Goal: Transaction & Acquisition: Register for event/course

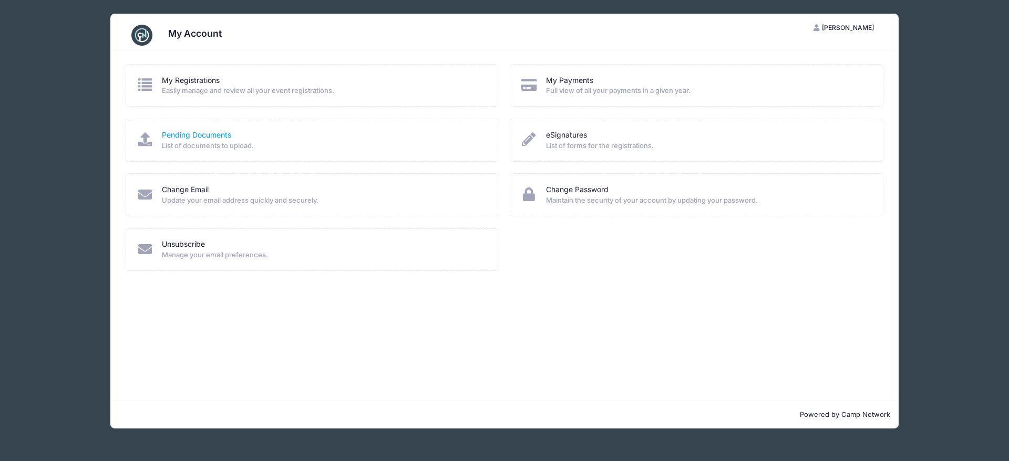
click at [205, 141] on link "Pending Documents" at bounding box center [196, 135] width 69 height 11
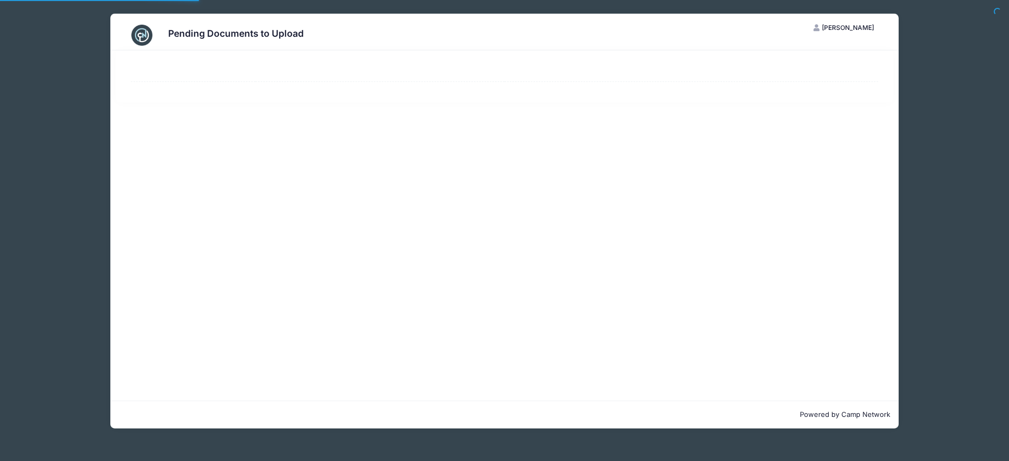
select select "50"
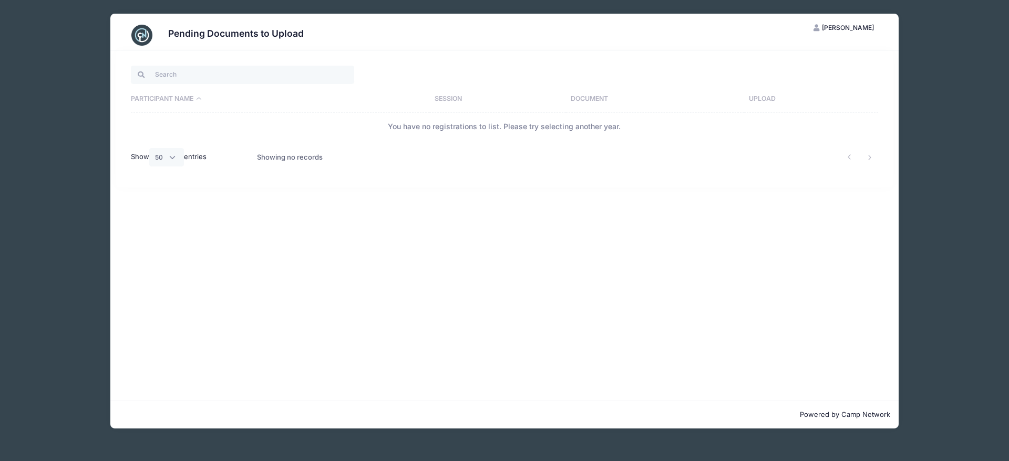
click at [833, 28] on span "[PERSON_NAME]" at bounding box center [848, 28] width 52 height 8
click at [813, 55] on link "My Account" at bounding box center [817, 56] width 121 height 20
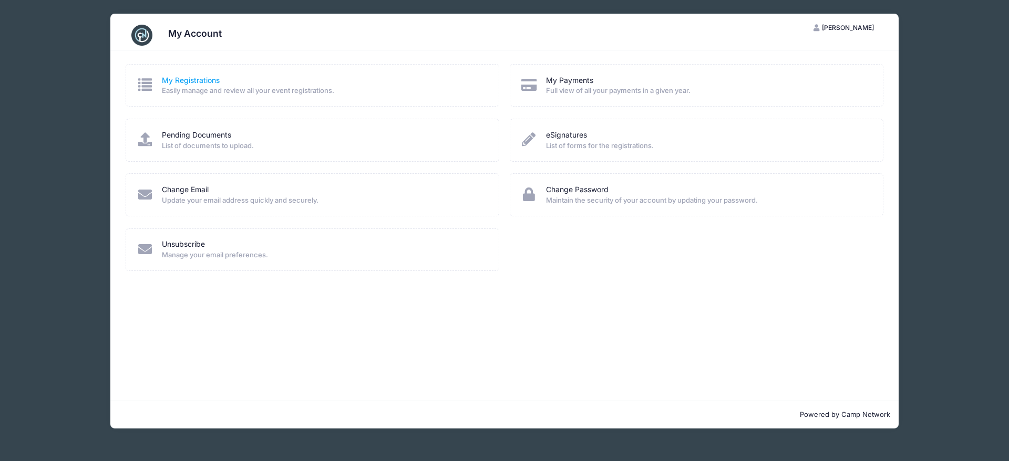
click at [213, 80] on link "My Registrations" at bounding box center [191, 80] width 58 height 11
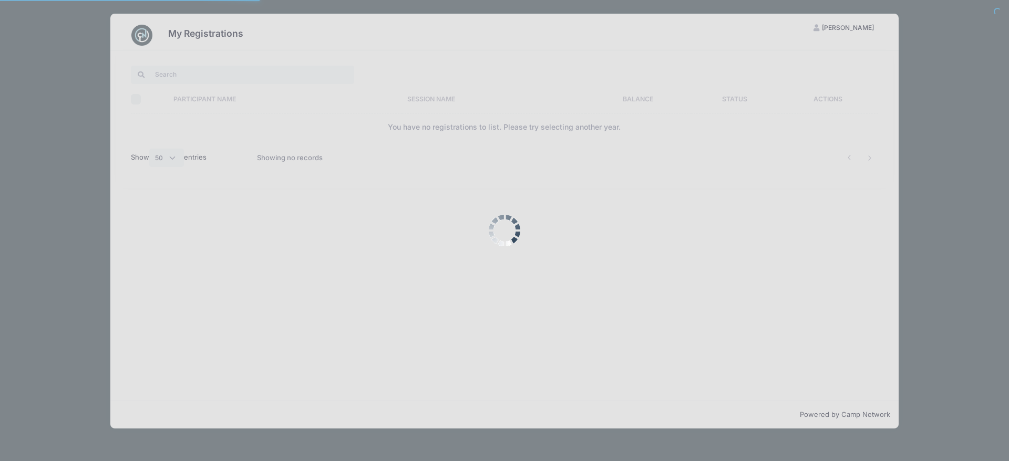
select select "50"
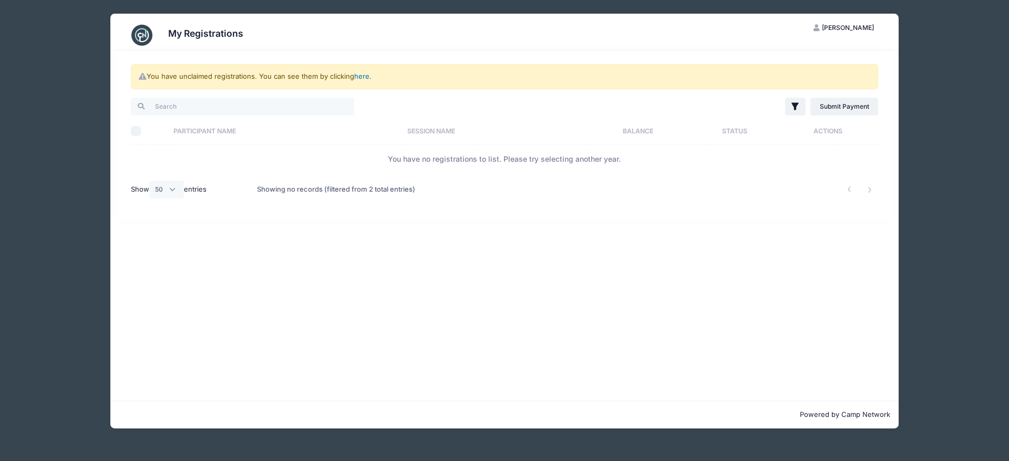
click at [369, 75] on link "here" at bounding box center [361, 76] width 15 height 8
click at [369, 77] on link "here" at bounding box center [361, 76] width 15 height 8
click at [369, 75] on link "here" at bounding box center [361, 76] width 15 height 8
drag, startPoint x: 473, startPoint y: 162, endPoint x: 597, endPoint y: 149, distance: 124.1
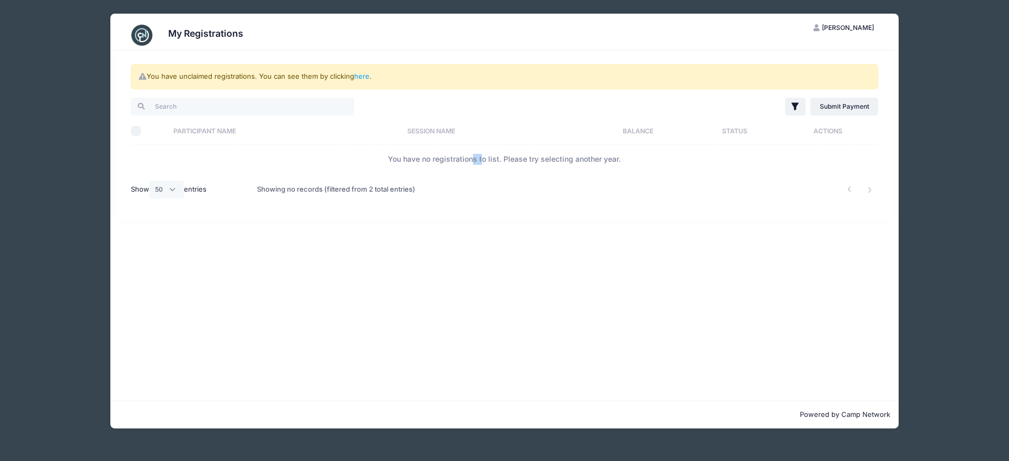
click at [484, 163] on td "You have no registrations to list. Please try selecting another year." at bounding box center [504, 159] width 747 height 28
drag, startPoint x: 826, startPoint y: 137, endPoint x: 835, endPoint y: 144, distance: 11.2
click at [828, 138] on th "Actions" at bounding box center [828, 131] width 100 height 28
click at [825, 112] on link "Submit Payment" at bounding box center [844, 107] width 68 height 18
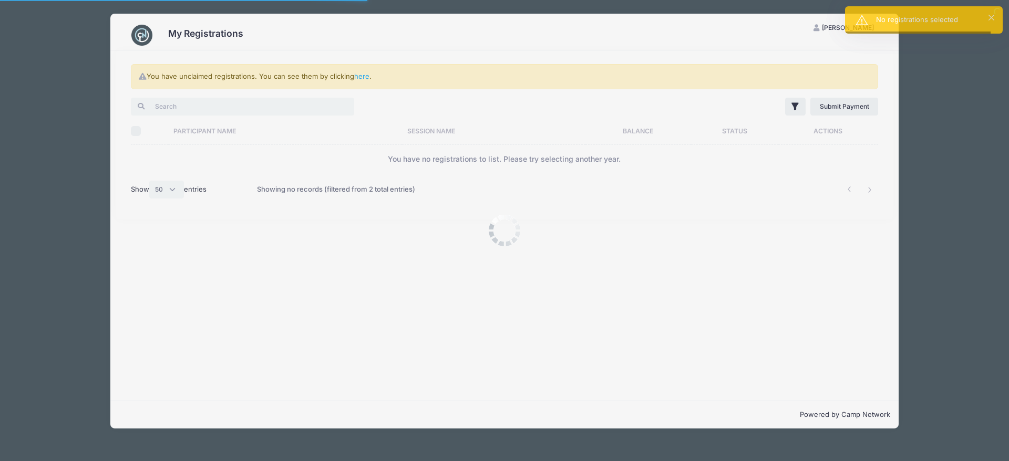
select select "50"
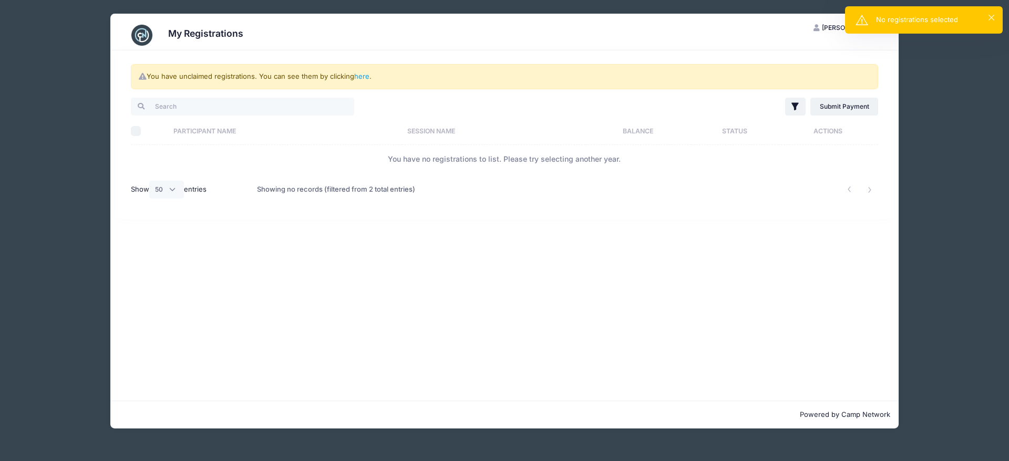
click at [949, 24] on div "No registrations selected" at bounding box center [935, 20] width 118 height 11
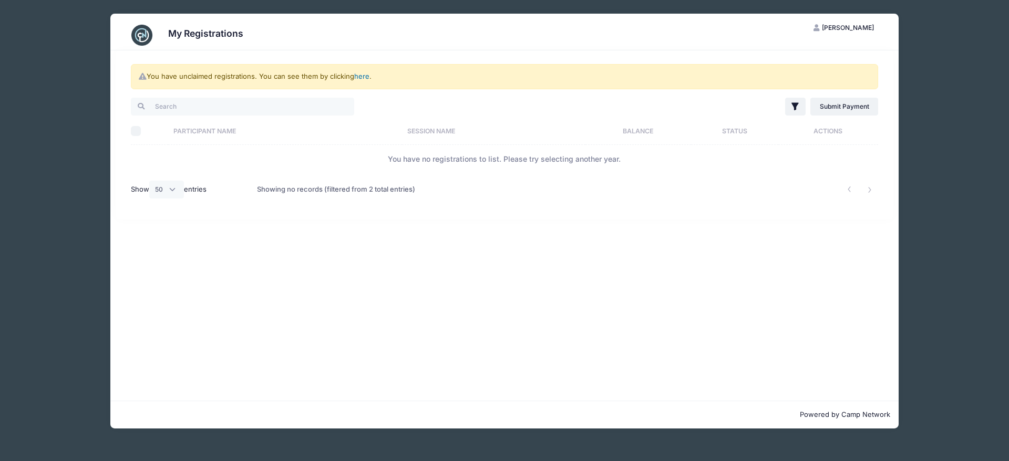
click at [369, 75] on link "here" at bounding box center [361, 76] width 15 height 8
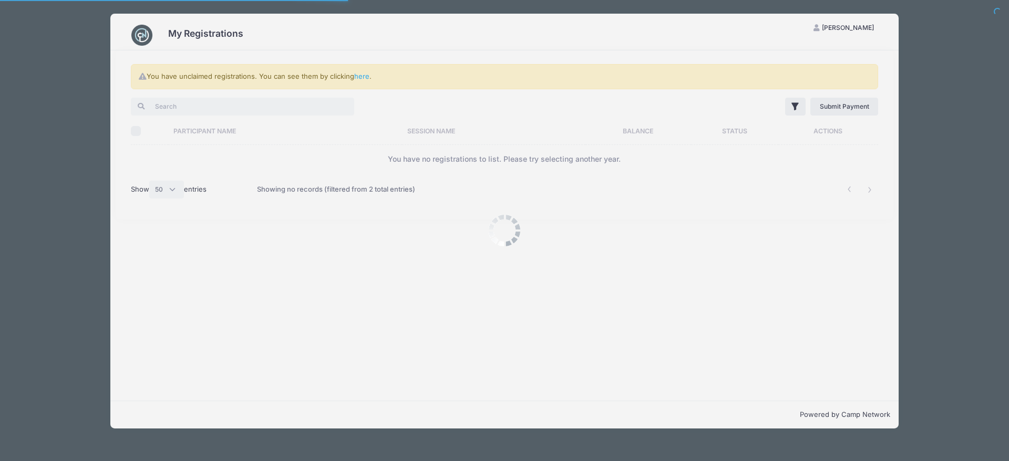
select select "50"
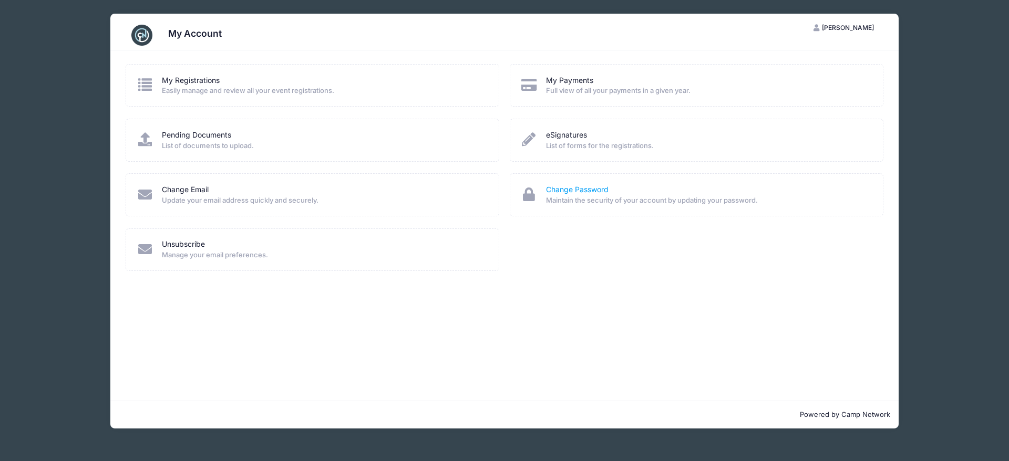
click at [586, 193] on link "Change Password" at bounding box center [577, 189] width 63 height 11
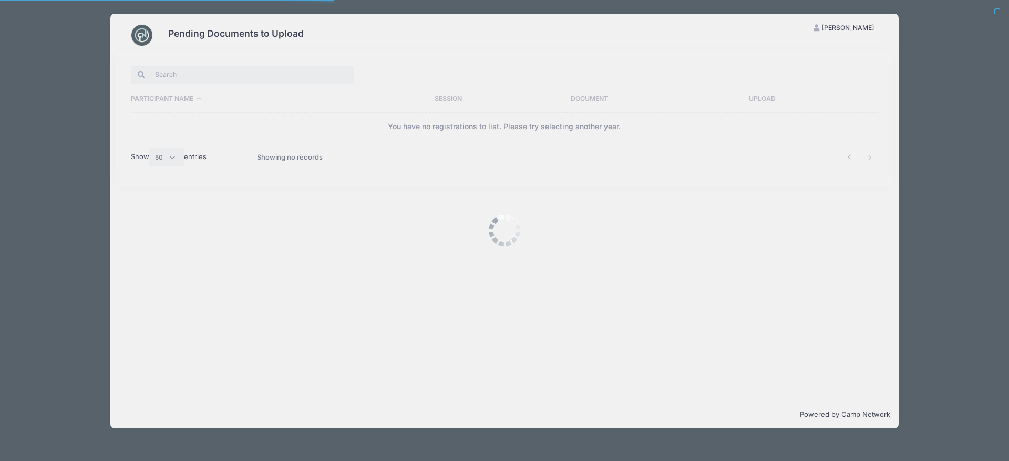
select select "50"
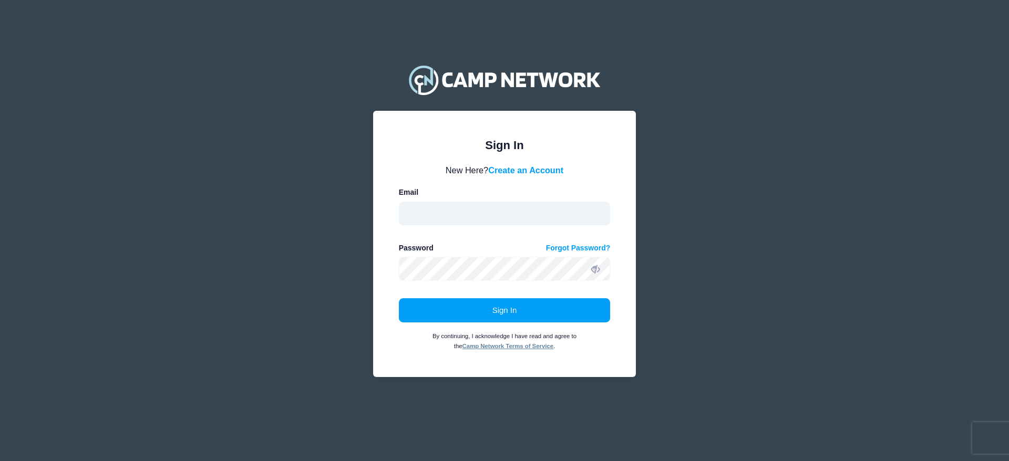
type input "LindseyMarieAthey@gmail.com"
click at [594, 270] on icon at bounding box center [595, 269] width 8 height 8
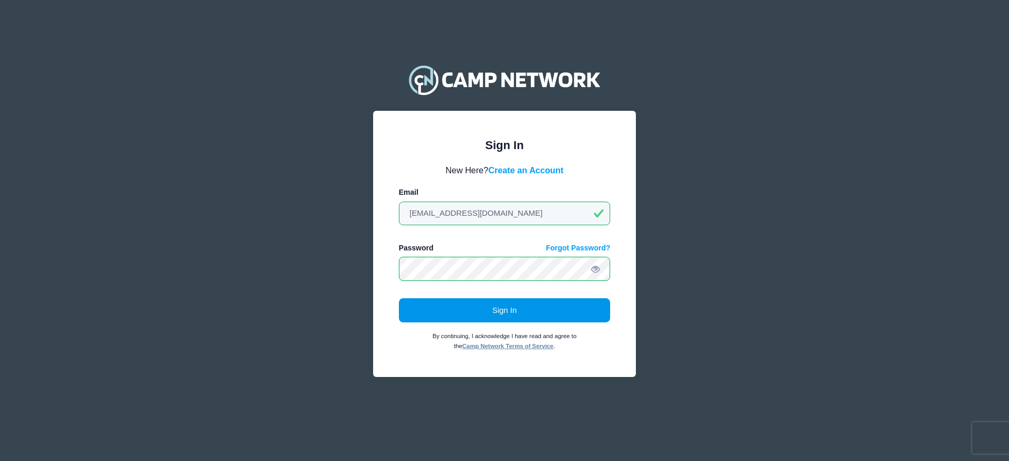
click at [564, 312] on button "Sign In" at bounding box center [505, 310] width 212 height 24
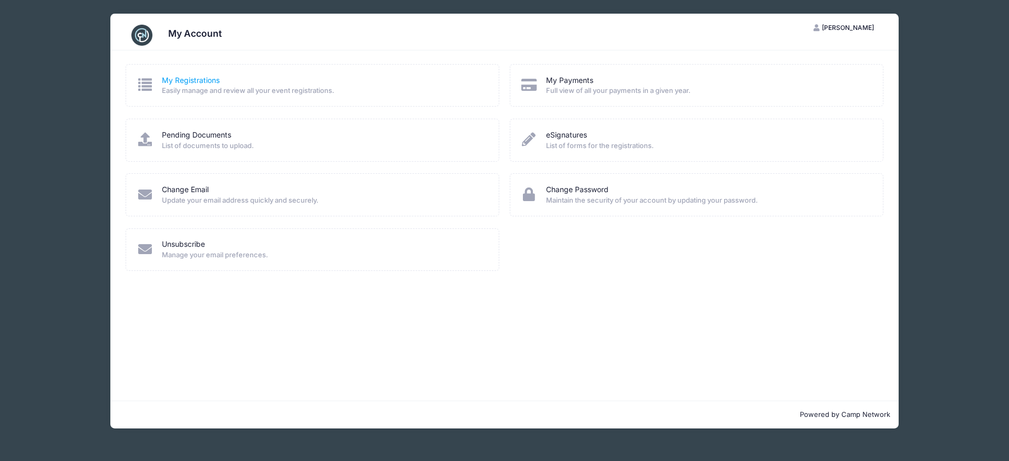
click at [177, 85] on link "My Registrations" at bounding box center [191, 80] width 58 height 11
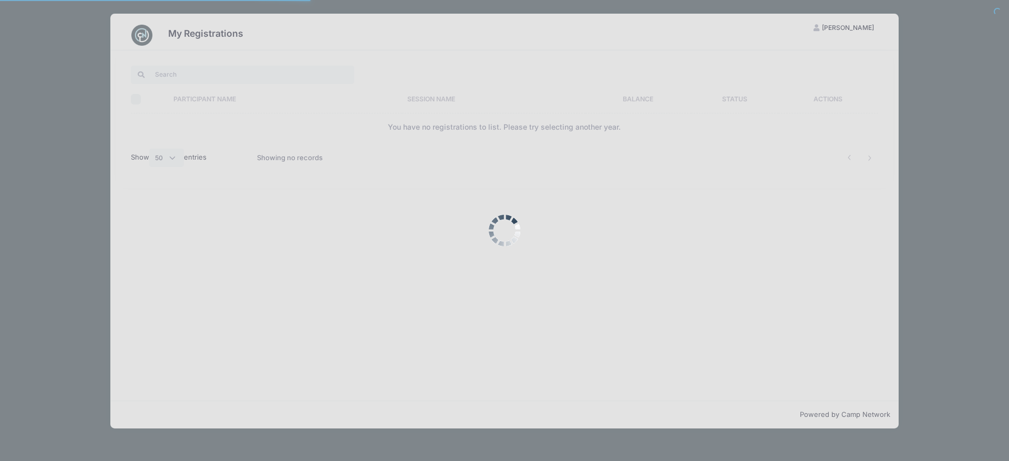
select select "50"
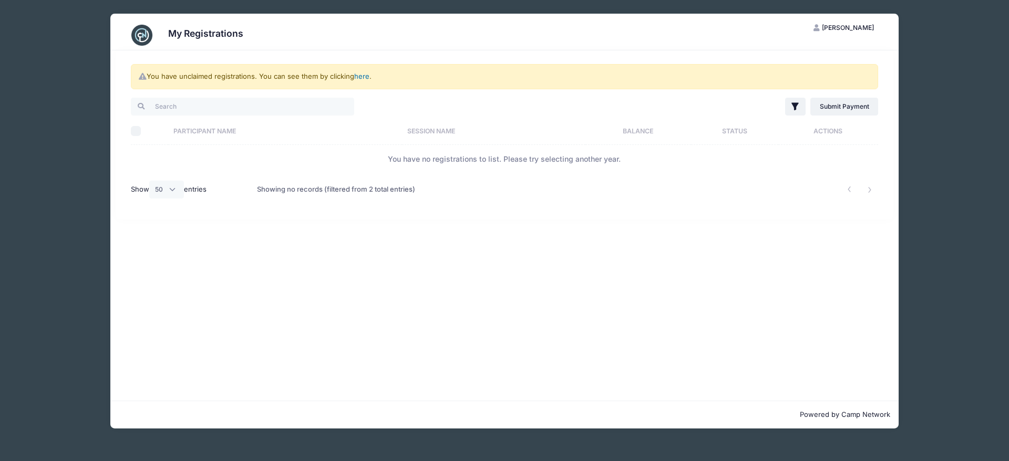
click at [369, 72] on link "here" at bounding box center [361, 76] width 15 height 8
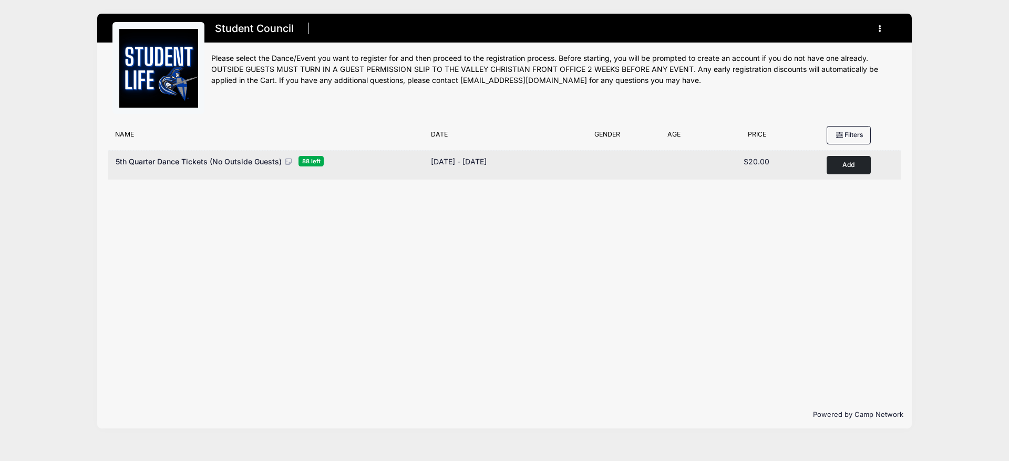
click at [852, 170] on button "Add to Cart" at bounding box center [848, 165] width 44 height 18
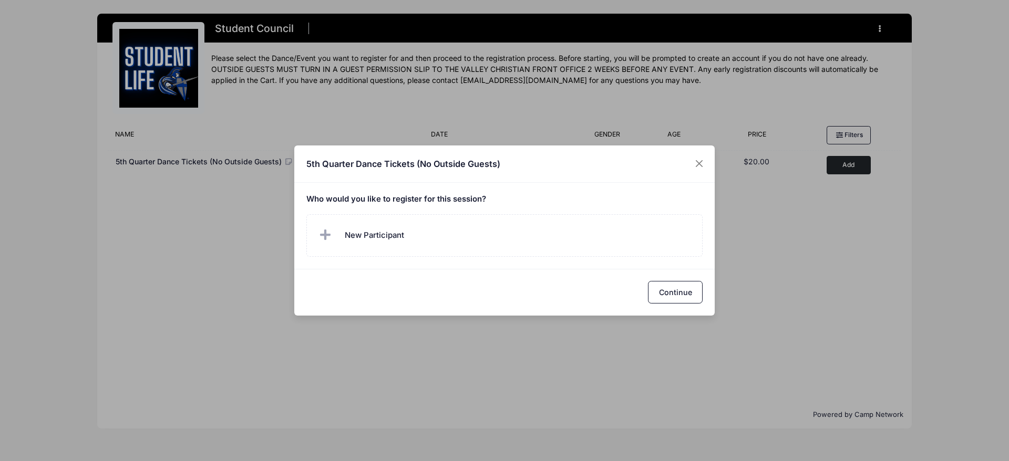
click at [850, 234] on div "5th Quarter Dance Tickets (No Outside Guests) Who would you like to register fo…" at bounding box center [504, 230] width 1009 height 461
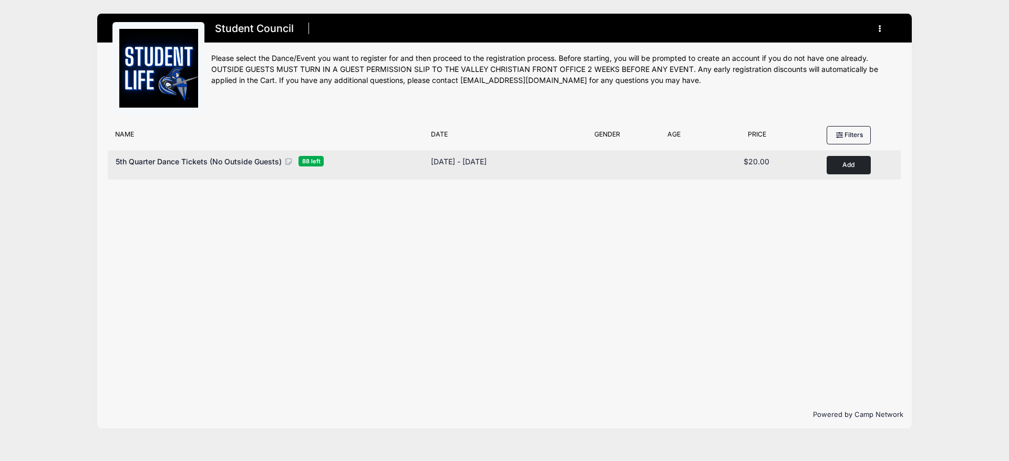
click at [210, 166] on span "5th Quarter Dance Tickets (No Outside Guests)" at bounding box center [199, 161] width 166 height 9
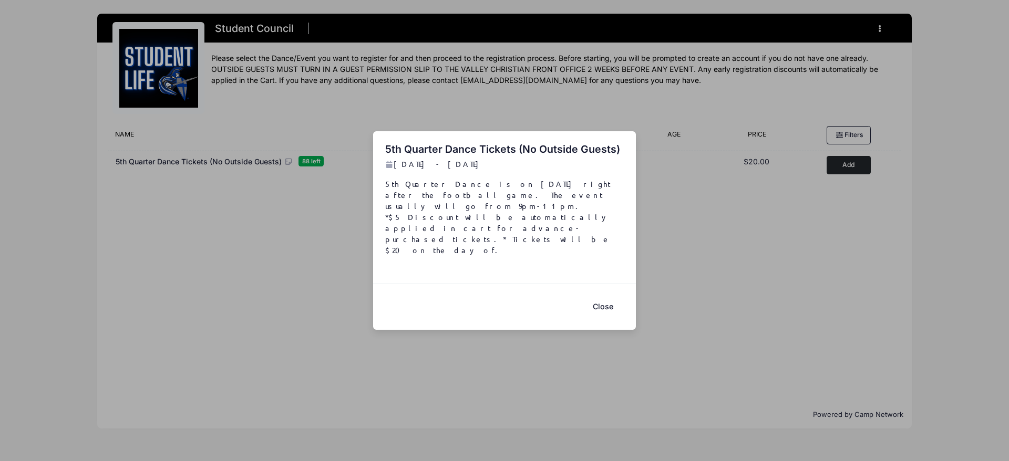
click at [849, 165] on div "5th Quarter Dance Tickets (No Outside Guests) Sep 5 - Sep 5, 2025 5th Quarter D…" at bounding box center [504, 230] width 1009 height 461
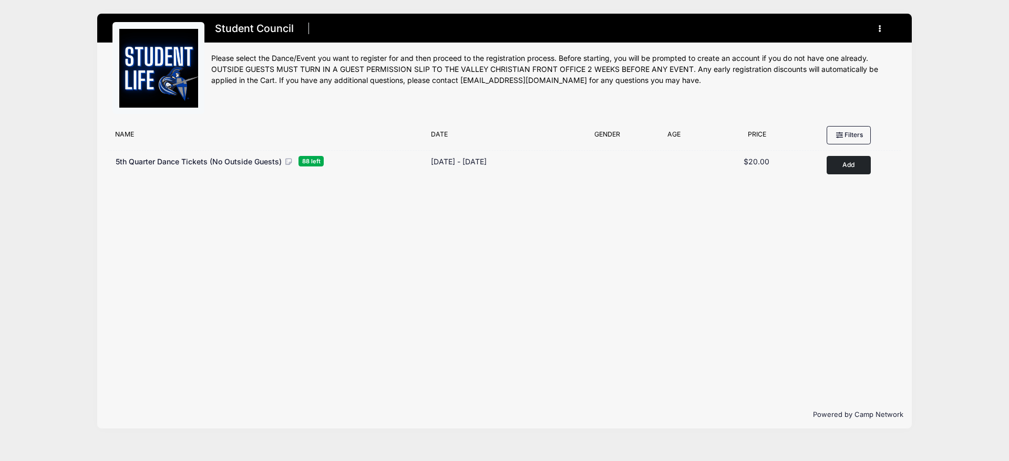
click at [849, 165] on button "Add to Cart" at bounding box center [848, 165] width 44 height 18
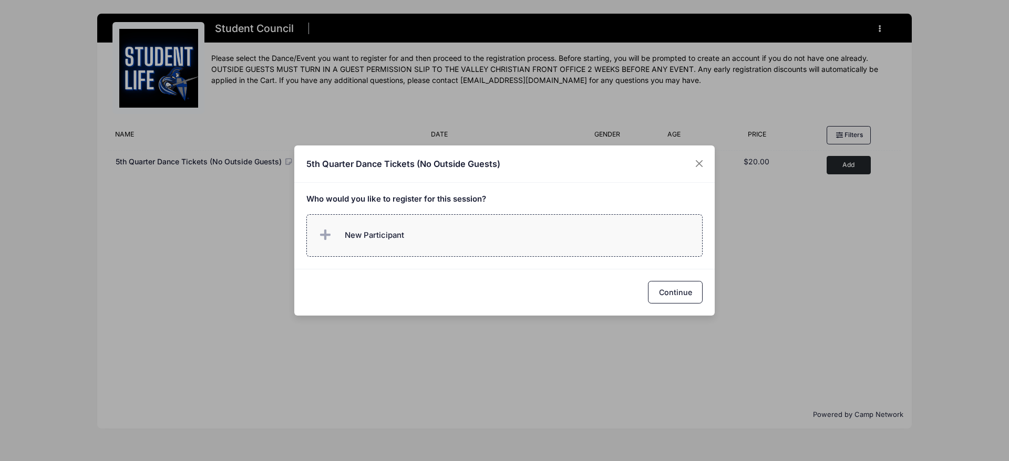
click at [428, 228] on label "New Participant" at bounding box center [504, 235] width 397 height 43
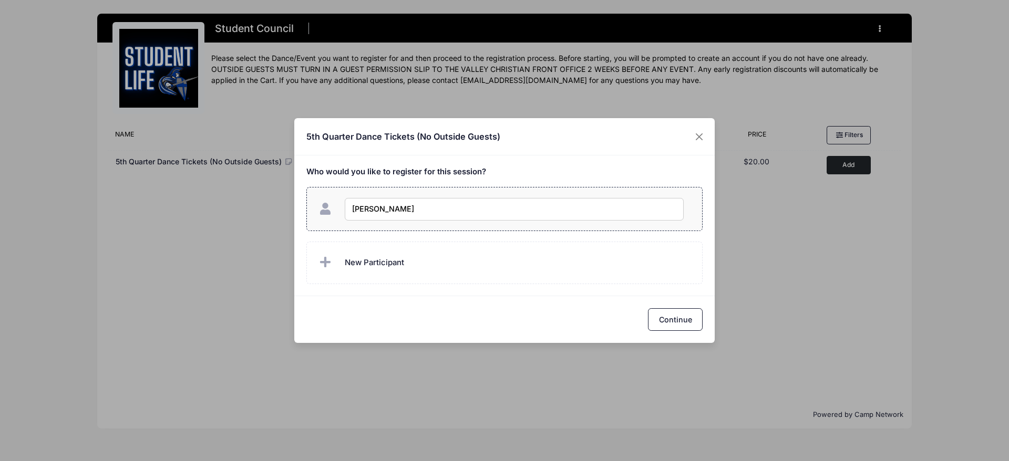
type input "Kruz Hernandez"
checkbox input "true"
click at [665, 324] on button "Continue" at bounding box center [675, 319] width 55 height 23
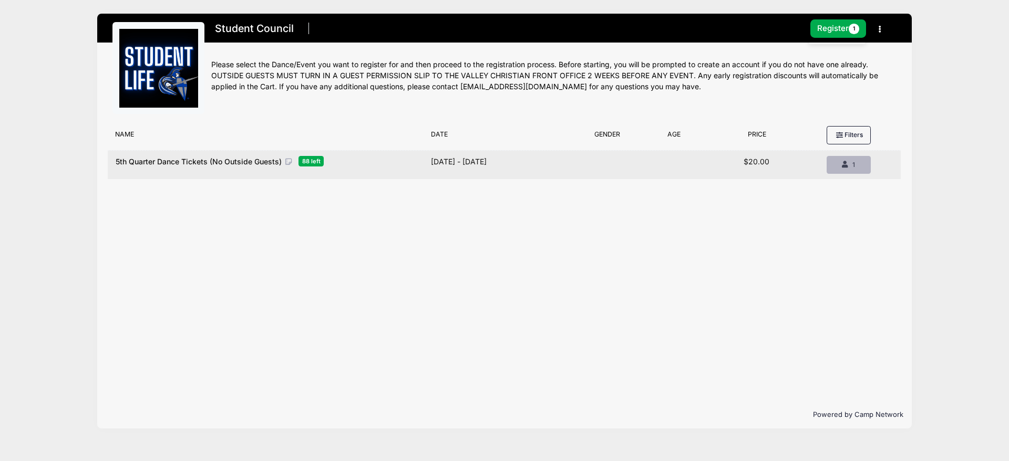
click at [854, 162] on div "1" at bounding box center [848, 164] width 26 height 9
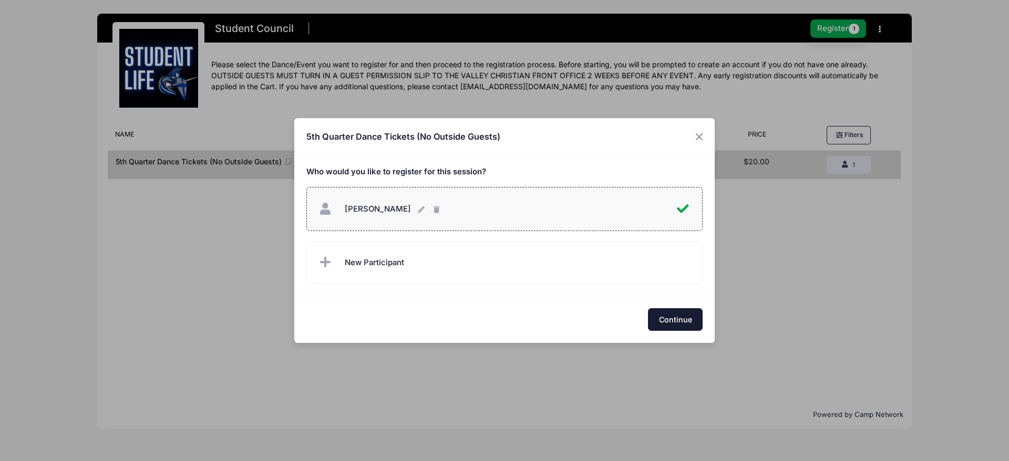
click at [683, 320] on button "Continue" at bounding box center [675, 319] width 55 height 23
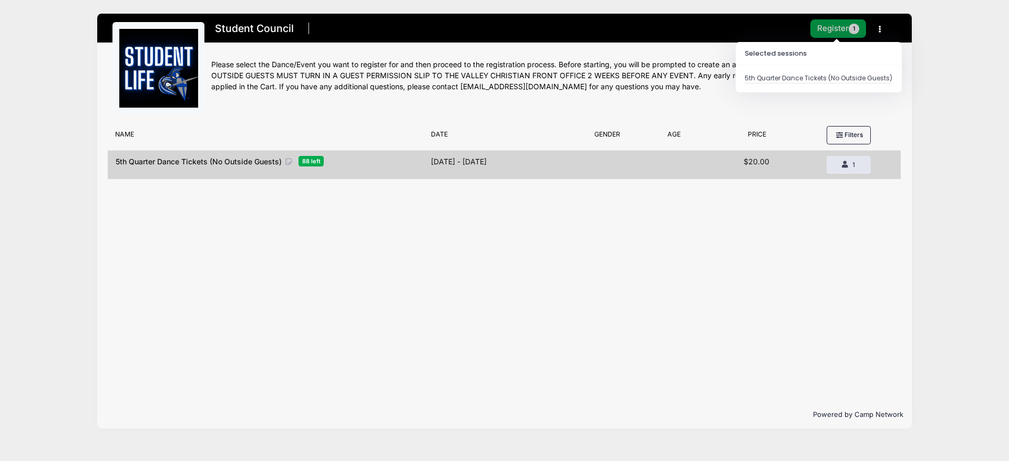
click at [834, 27] on button "Register 1" at bounding box center [838, 28] width 56 height 18
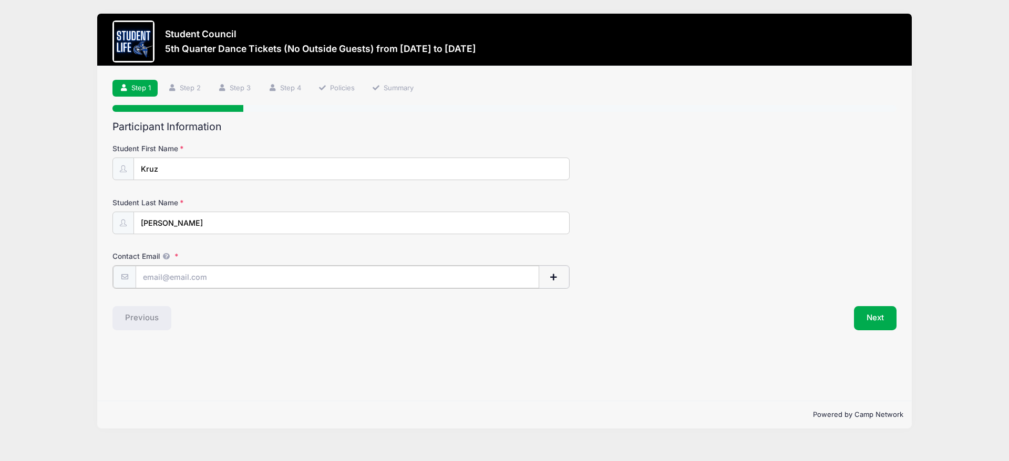
click at [182, 284] on input "Contact Email" at bounding box center [337, 277] width 403 height 23
click at [201, 282] on input "Contact Email" at bounding box center [337, 277] width 403 height 23
type input "LindseyMarieAthey@gmail.com"
click at [872, 323] on button "Next" at bounding box center [875, 317] width 43 height 24
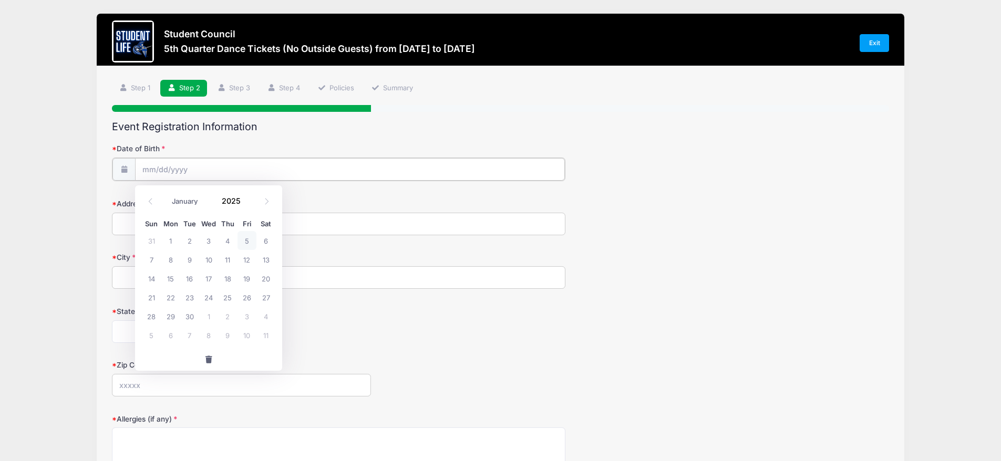
click at [167, 170] on input "Date of Birth" at bounding box center [350, 169] width 430 height 23
click at [267, 202] on icon at bounding box center [266, 201] width 7 height 7
select select "10"
click at [208, 295] on span "19" at bounding box center [208, 297] width 19 height 19
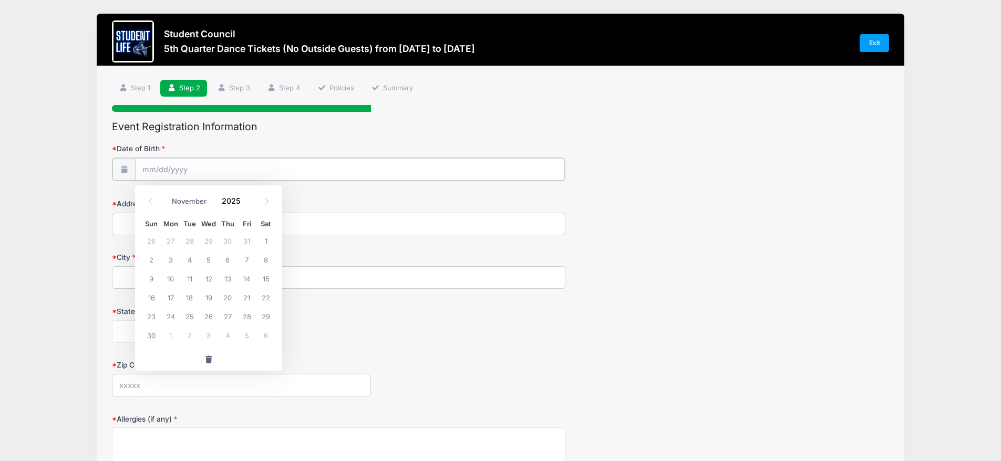
type input "[DATE]"
click at [197, 233] on input "Address" at bounding box center [338, 223] width 453 height 23
type input "1512 East Elmwood Circle"
type input "Mesa"
select select "AZ"
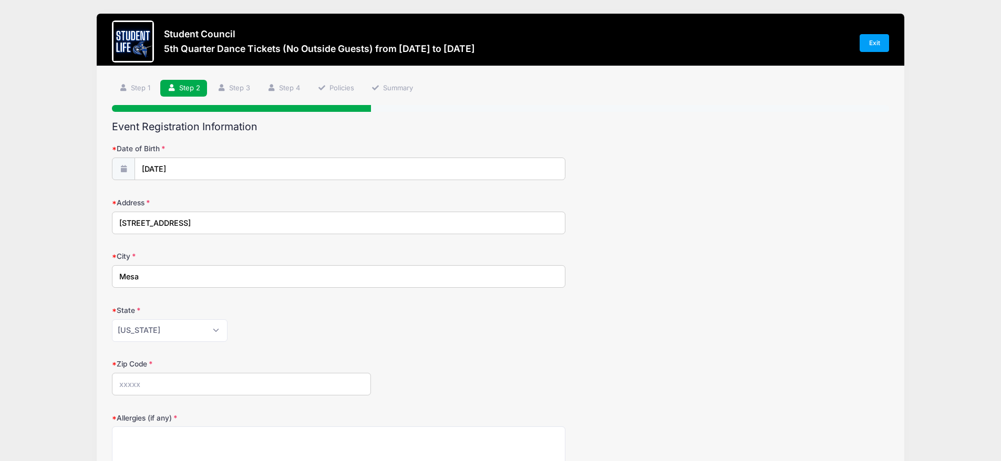
type input "85203"
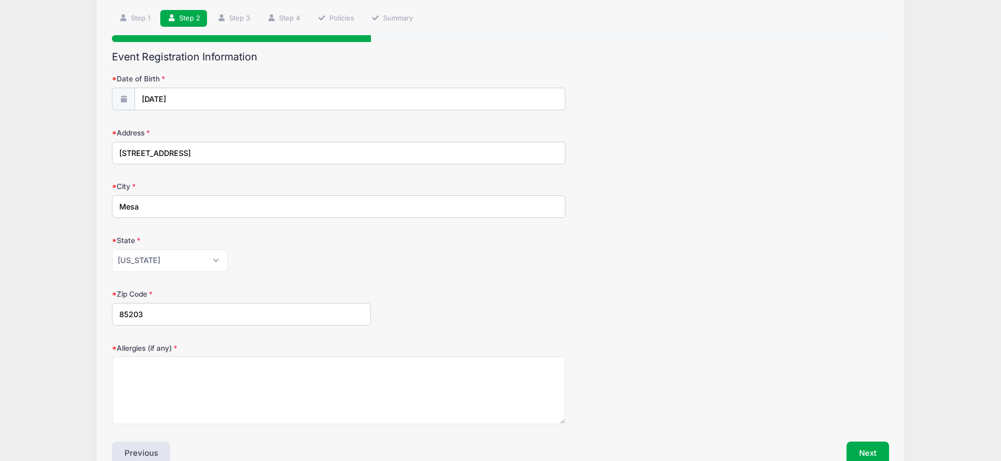
scroll to position [145, 0]
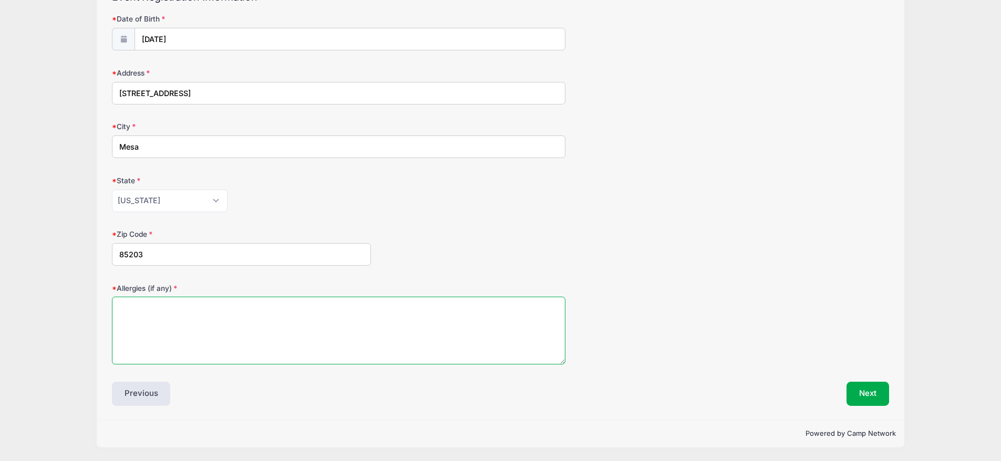
click at [202, 311] on textarea "Allergies (if any)" at bounding box center [338, 331] width 453 height 68
type textarea "E"
drag, startPoint x: 168, startPoint y: 307, endPoint x: 103, endPoint y: 309, distance: 65.2
click at [103, 309] on div "Step 2 /7 Step 1 Step 2 Step 3 Step 4 Policies Summary Participant Information …" at bounding box center [501, 177] width 808 height 483
type textarea "grass"
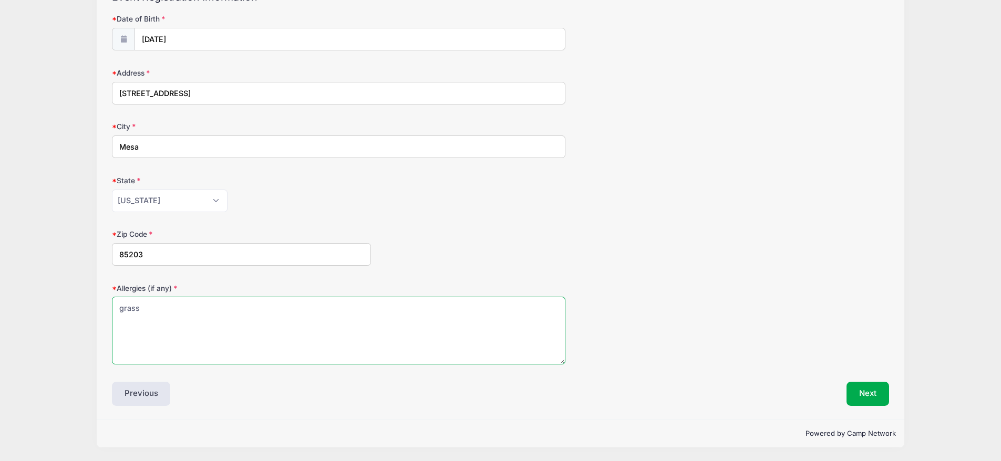
drag, startPoint x: 145, startPoint y: 305, endPoint x: 104, endPoint y: 304, distance: 41.0
click at [104, 304] on div "Step 2 /7 Step 1 Step 2 Step 3 Step 4 Policies Summary Participant Information …" at bounding box center [501, 177] width 808 height 483
type textarea "O"
type textarea "None"
click at [866, 387] on button "Next" at bounding box center [867, 394] width 43 height 24
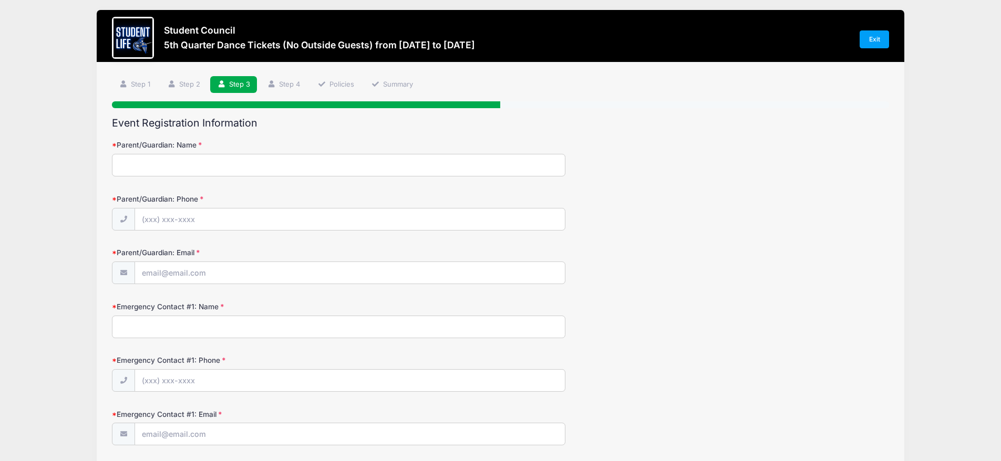
scroll to position [0, 0]
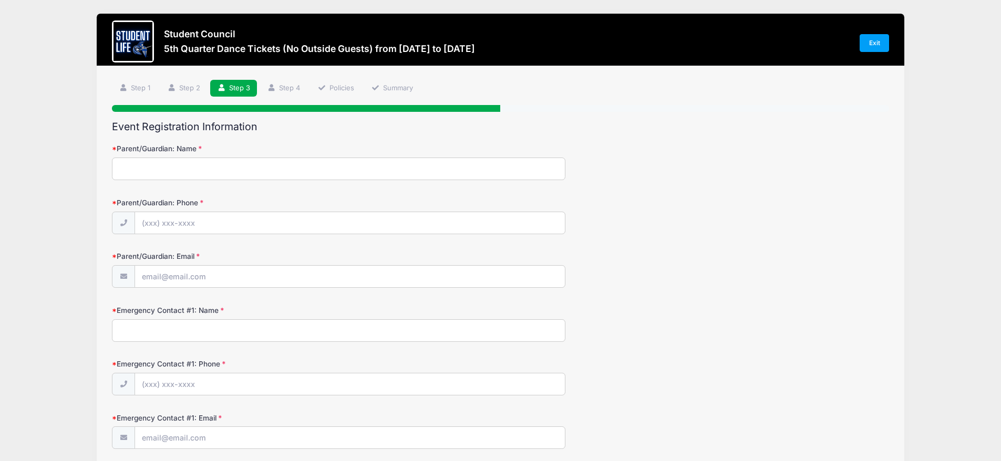
click at [200, 170] on input "Parent/Guardian: Name" at bounding box center [338, 169] width 453 height 23
type input "Lindsey Marie Athey"
type input "(480) 262-6098"
type input "LindseyMarieAthey@gmail.com"
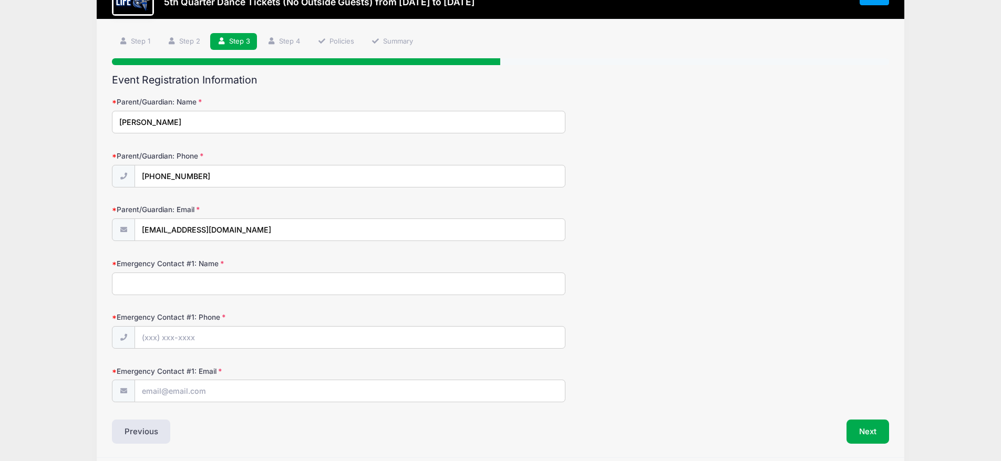
scroll to position [98, 0]
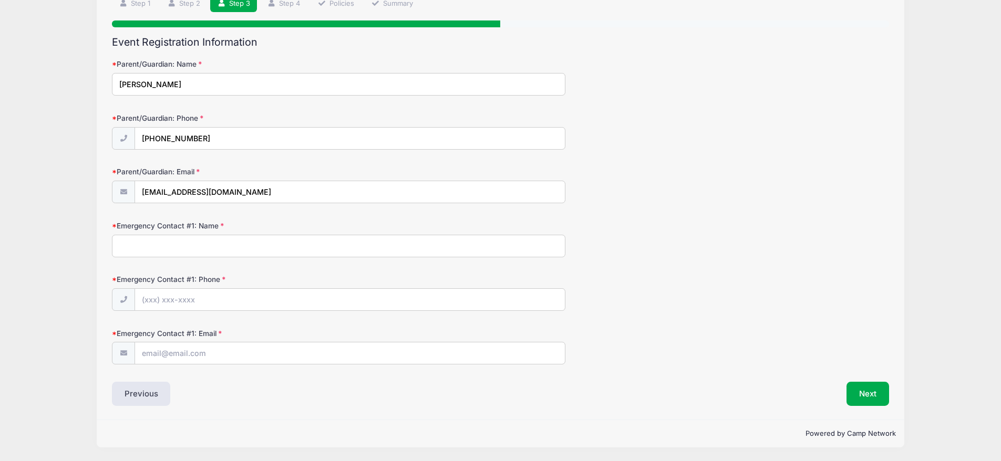
click at [221, 247] on input "Emergency Contact #1: Name" at bounding box center [338, 246] width 453 height 23
type input "Joe Habeeb"
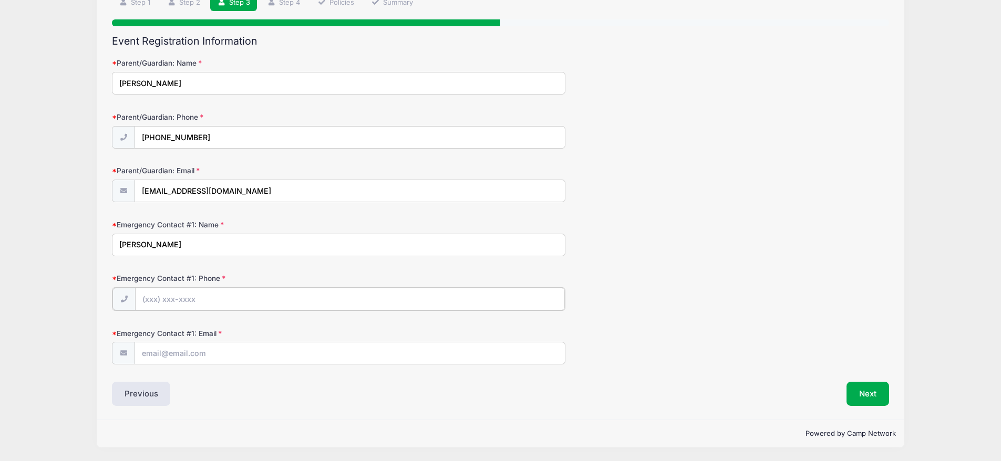
click at [173, 300] on input "Emergency Contact #1: Phone" at bounding box center [350, 299] width 430 height 23
type input "(602) 809-3880"
click at [173, 352] on input "Emergency Contact #1: Email" at bounding box center [350, 352] width 430 height 23
type input "Jbeeber@gmail.com"
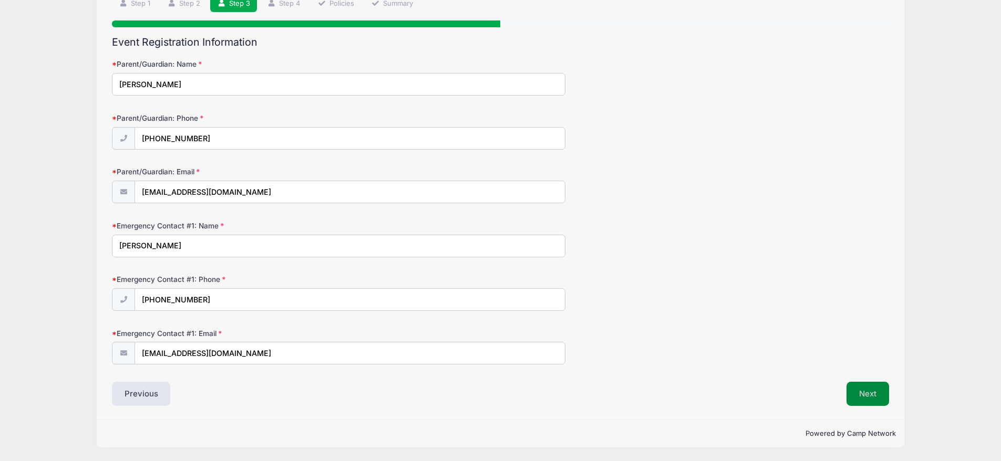
click at [861, 395] on button "Next" at bounding box center [867, 394] width 43 height 24
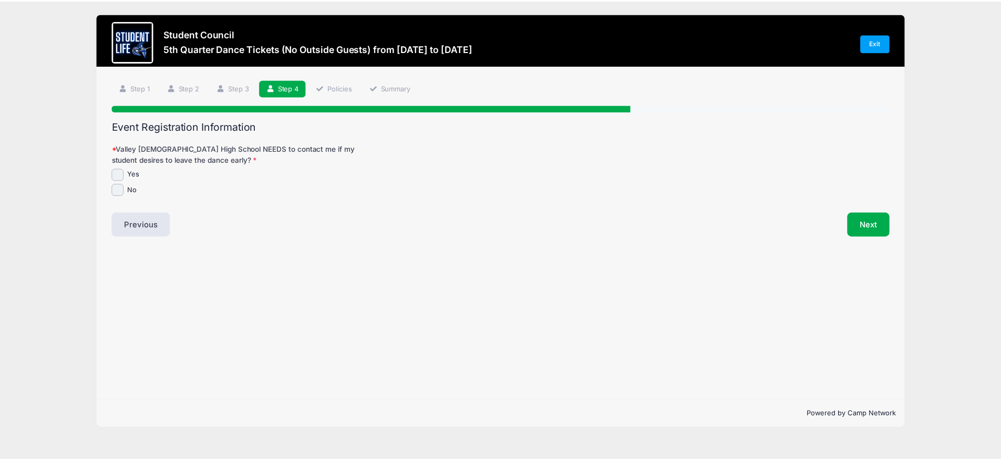
scroll to position [0, 0]
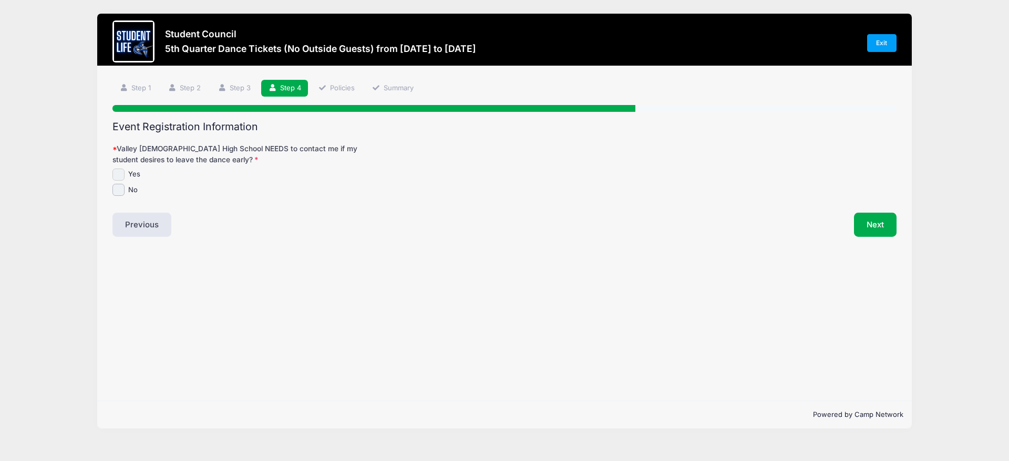
click at [119, 176] on input "Yes" at bounding box center [118, 175] width 12 height 12
checkbox input "true"
click at [854, 225] on button "Next" at bounding box center [875, 225] width 43 height 24
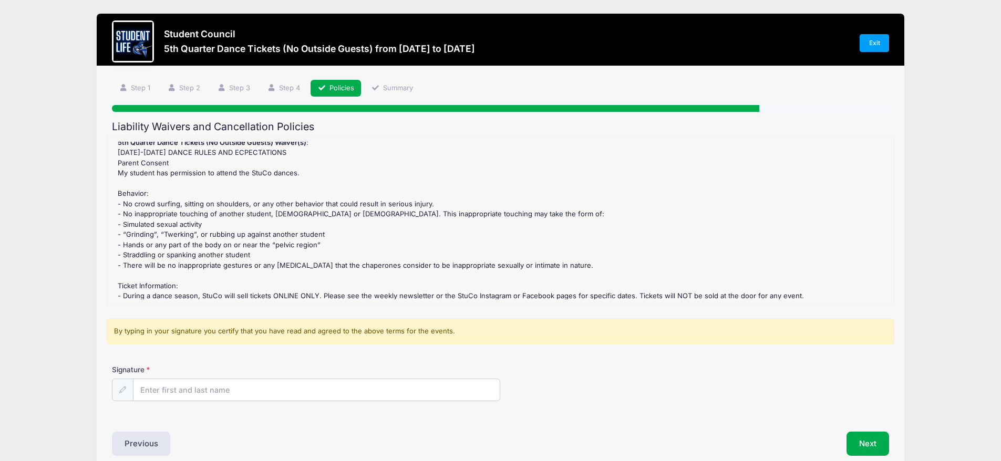
scroll to position [158, 0]
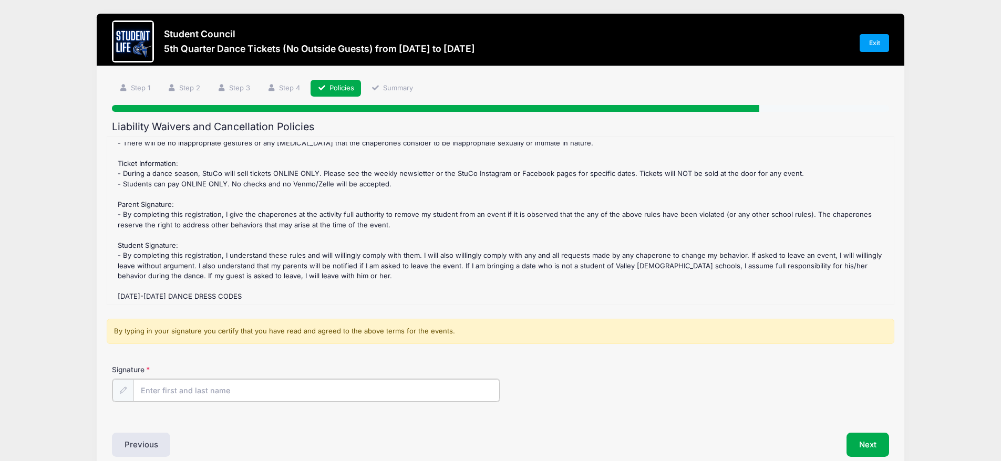
click at [220, 397] on input "Signature" at bounding box center [316, 390] width 367 height 23
type input "[PERSON_NAME]"
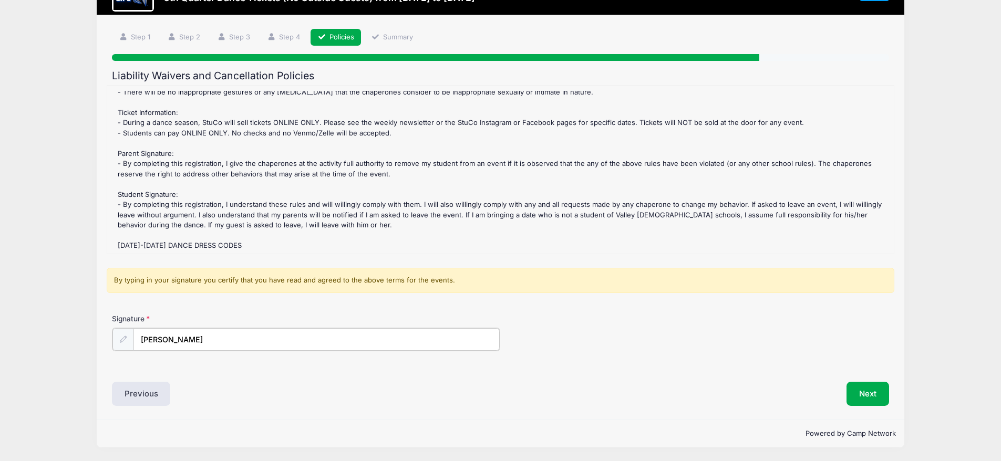
scroll to position [58, 0]
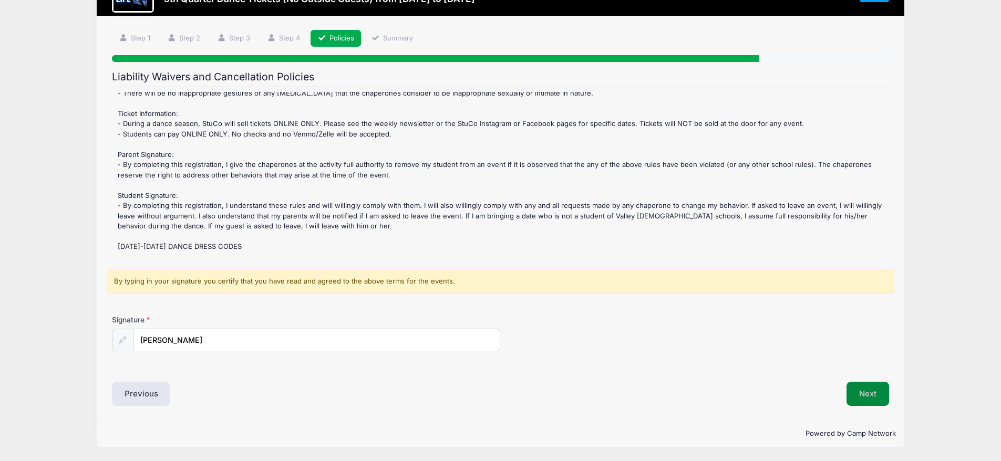
click at [870, 393] on button "Next" at bounding box center [867, 394] width 43 height 24
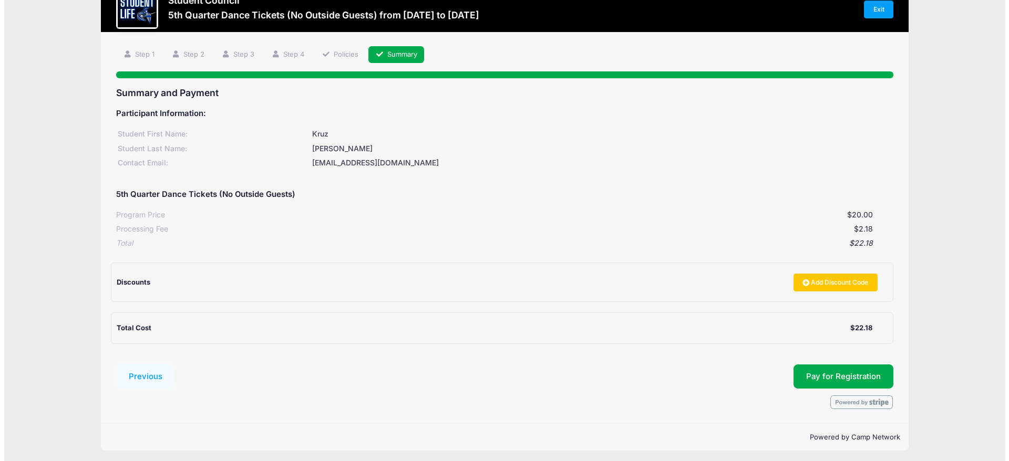
scroll to position [49, 0]
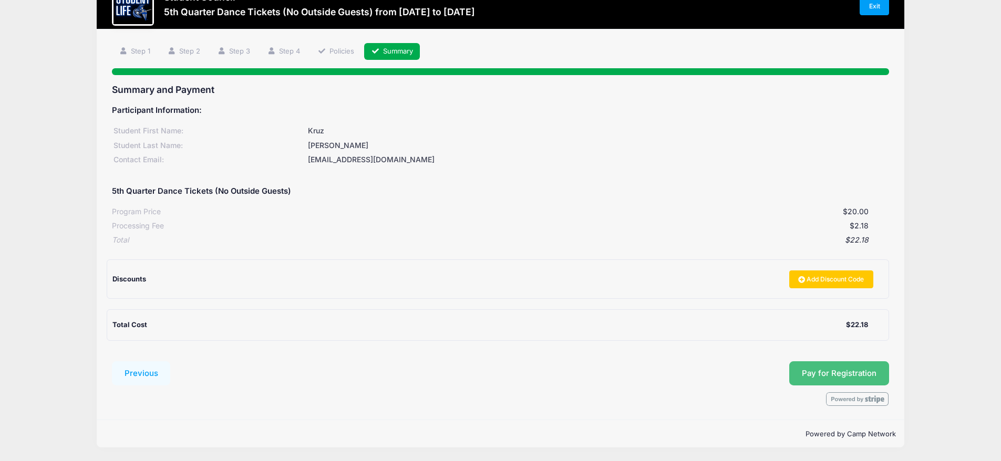
click at [854, 369] on button "Pay for Registration" at bounding box center [839, 373] width 100 height 24
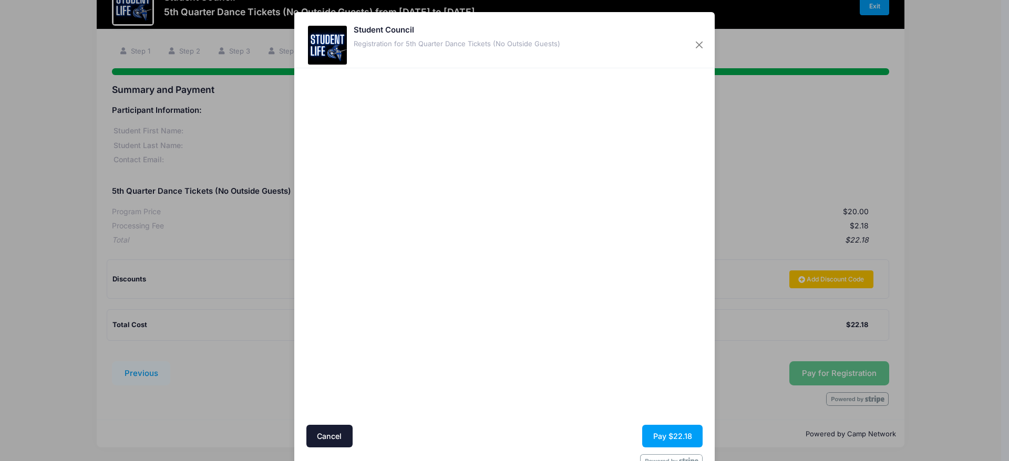
scroll to position [31, 0]
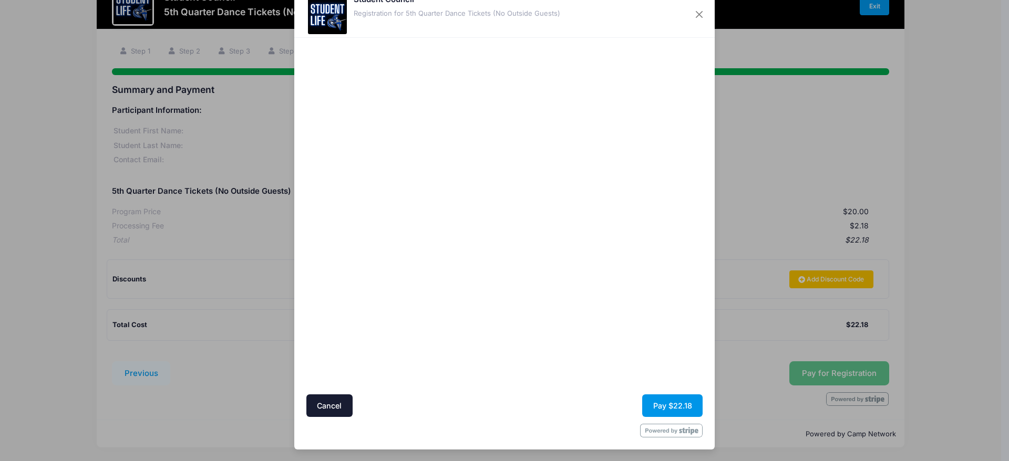
click at [658, 405] on button "Pay $22.18" at bounding box center [672, 406] width 60 height 23
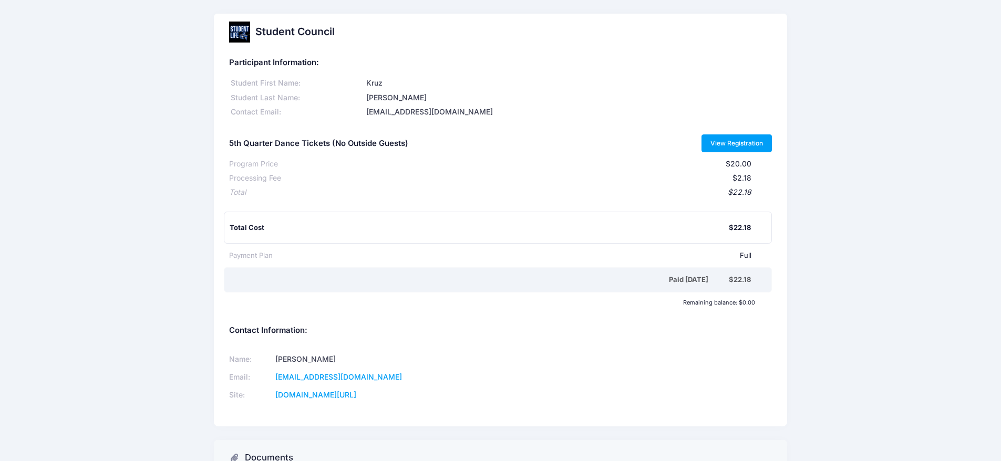
click at [750, 148] on link "View Registration" at bounding box center [736, 143] width 71 height 18
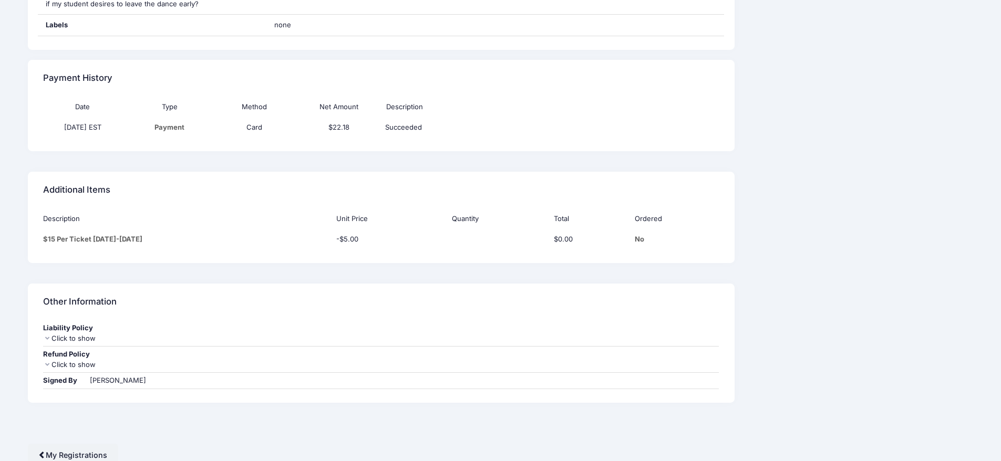
scroll to position [581, 0]
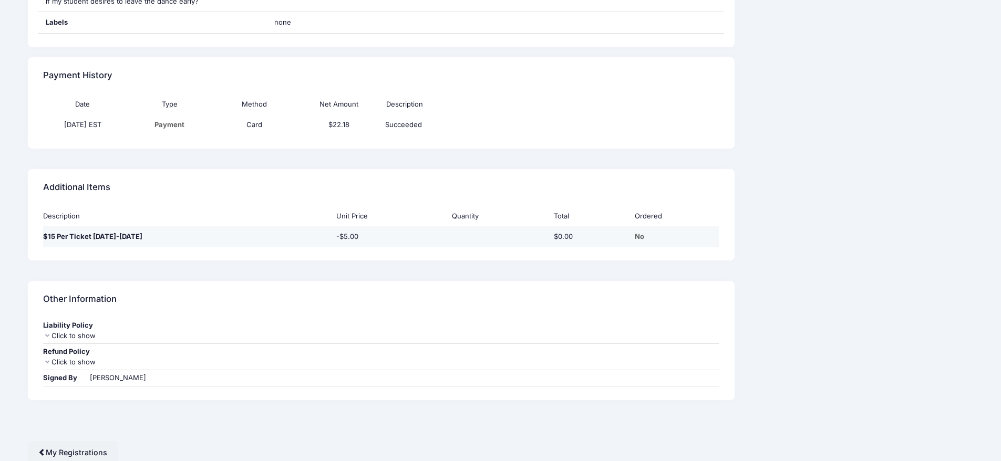
click at [130, 247] on td "$15 Per Ticket [DATE]-[DATE]" at bounding box center [187, 236] width 288 height 20
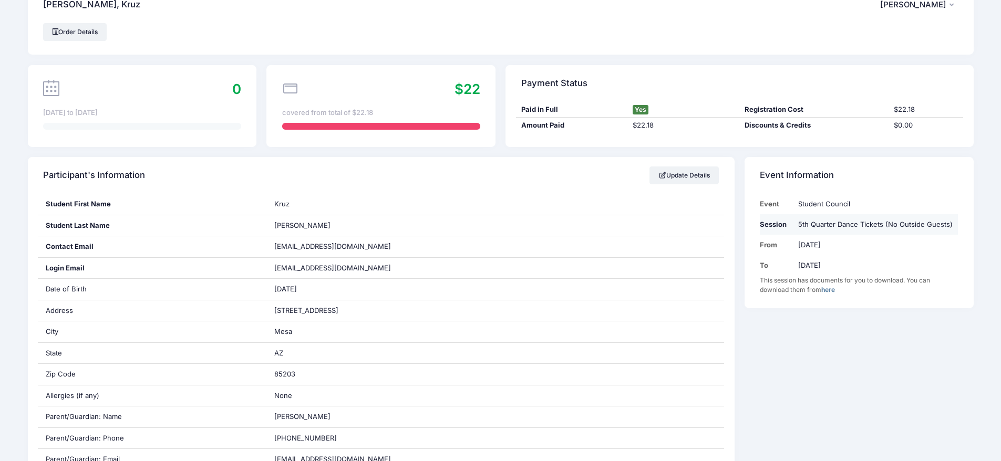
scroll to position [0, 0]
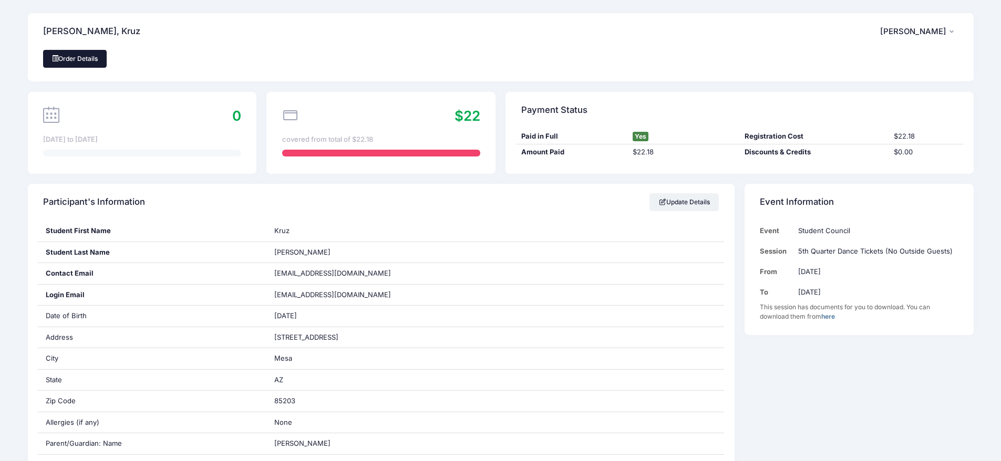
click at [97, 58] on link "Order Details" at bounding box center [75, 59] width 64 height 18
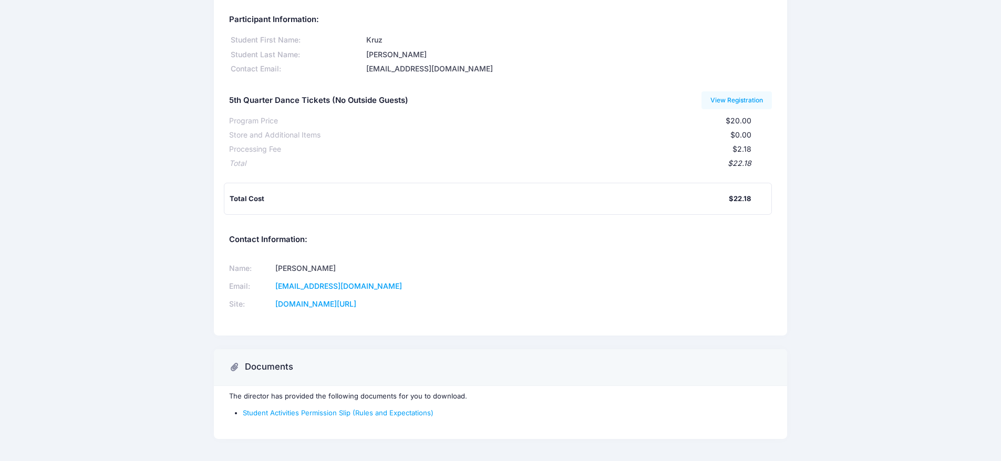
scroll to position [87, 0]
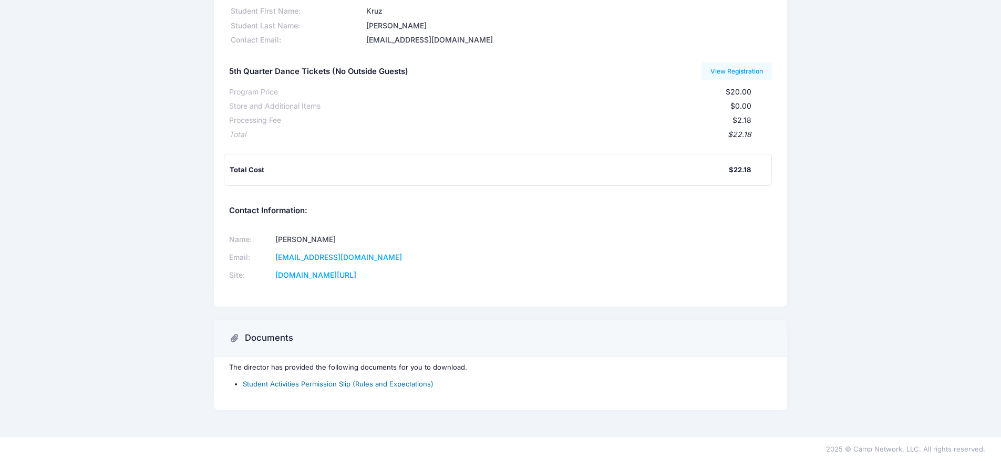
click at [393, 380] on link "Student Activities Permission Slip (Rules and Expectations)" at bounding box center [338, 384] width 191 height 8
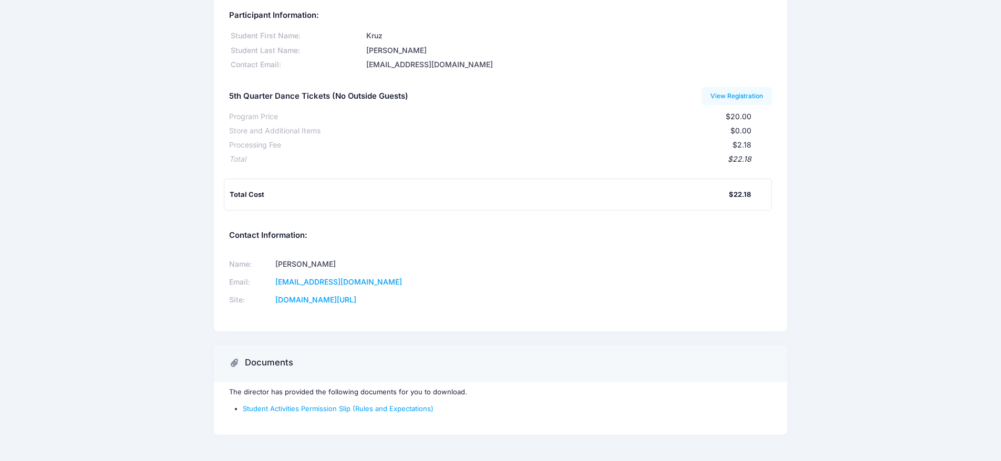
scroll to position [0, 0]
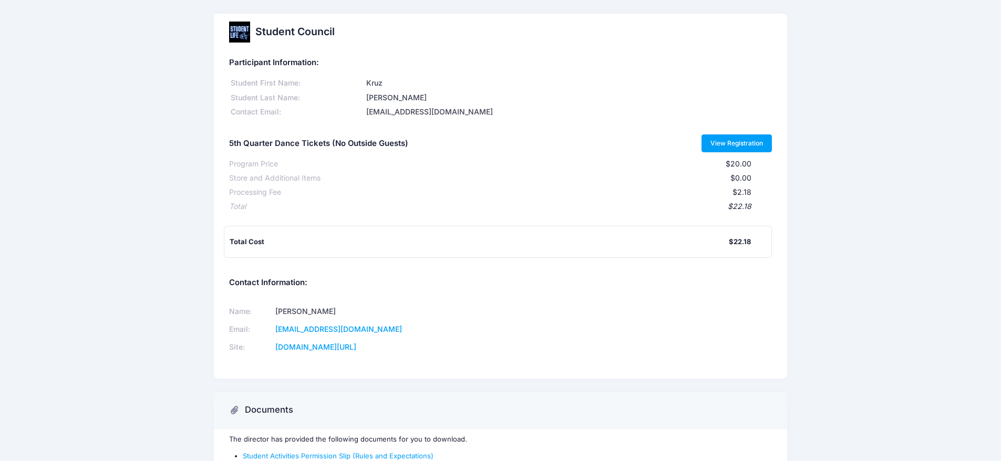
click at [750, 141] on link "View Registration" at bounding box center [736, 143] width 71 height 18
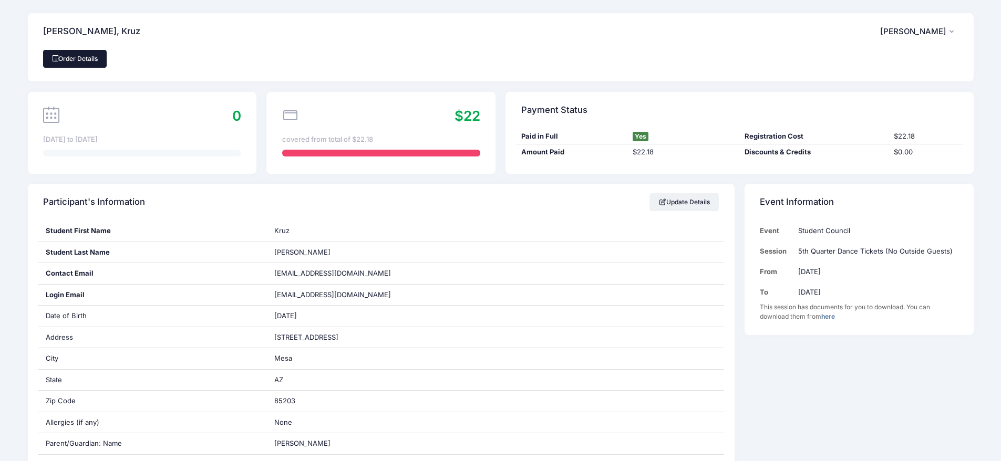
click at [81, 60] on link "Order Details" at bounding box center [75, 59] width 64 height 18
click at [930, 32] on span "[PERSON_NAME]" at bounding box center [913, 31] width 66 height 9
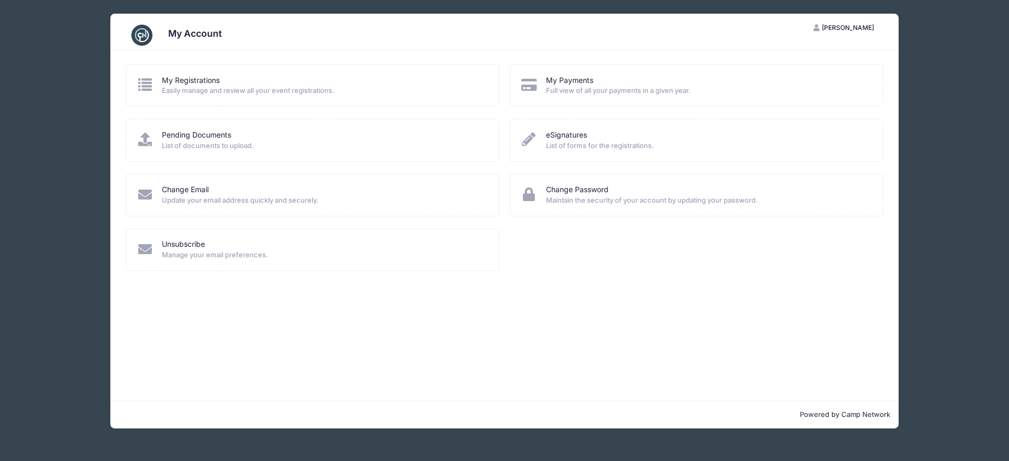
click at [568, 87] on span "Full view of all your payments in a given year." at bounding box center [707, 91] width 323 height 11
click at [592, 149] on span "List of forms for the registrations." at bounding box center [707, 146] width 323 height 11
click at [202, 140] on link "Pending Documents" at bounding box center [196, 135] width 69 height 11
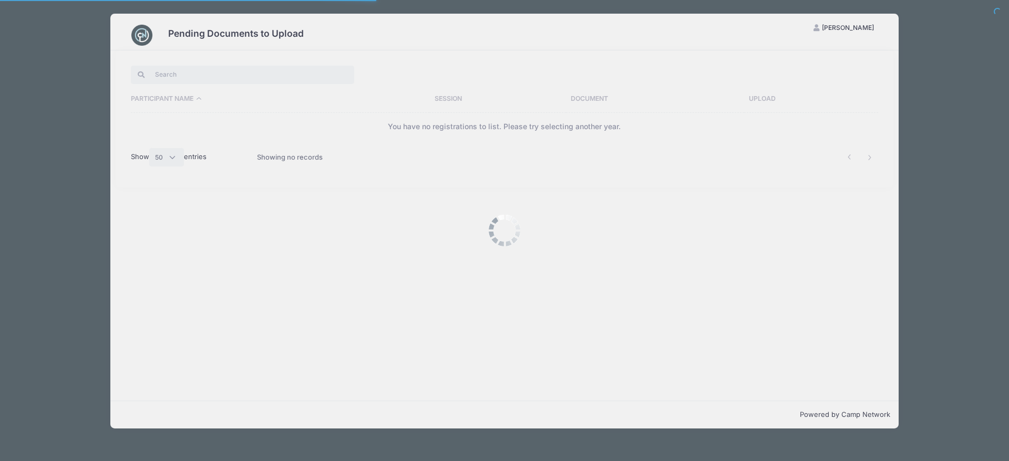
select select "50"
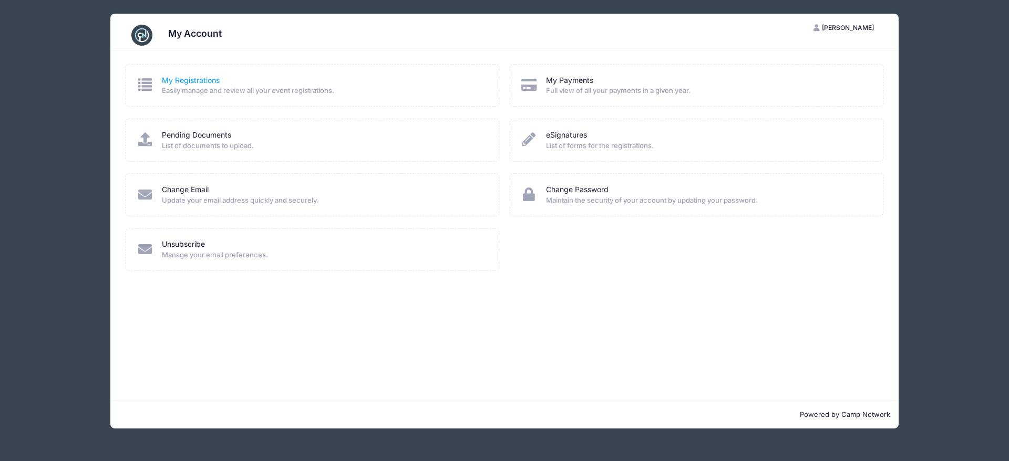
click at [200, 79] on link "My Registrations" at bounding box center [191, 80] width 58 height 11
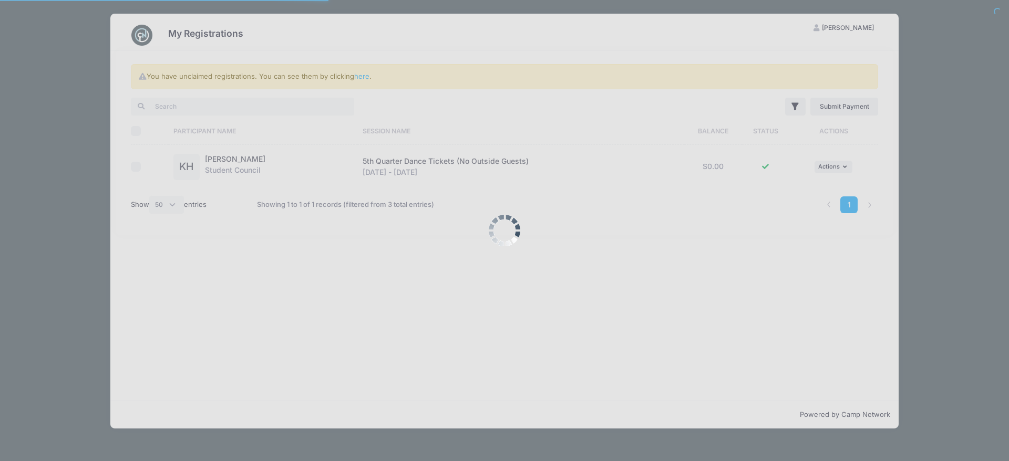
select select "50"
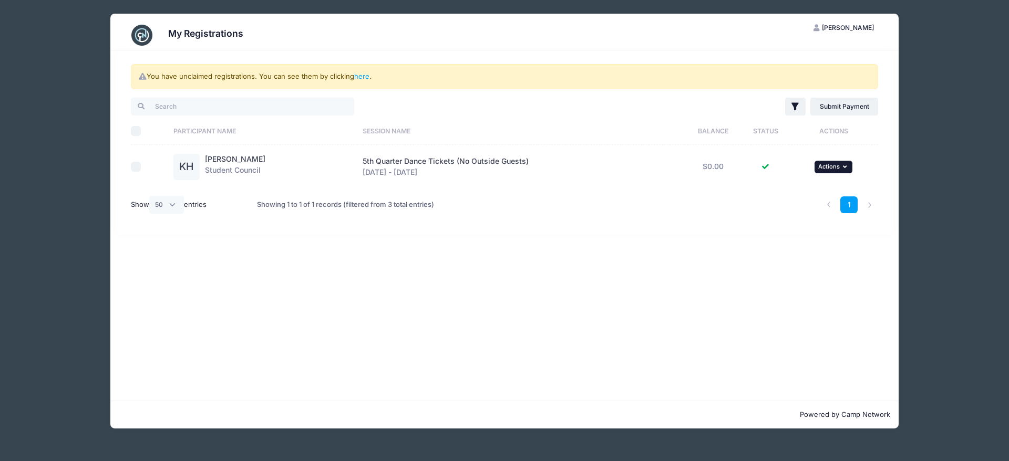
click at [844, 168] on button "... Actions" at bounding box center [833, 167] width 38 height 13
click at [810, 221] on link "View Attachments" at bounding box center [800, 216] width 95 height 20
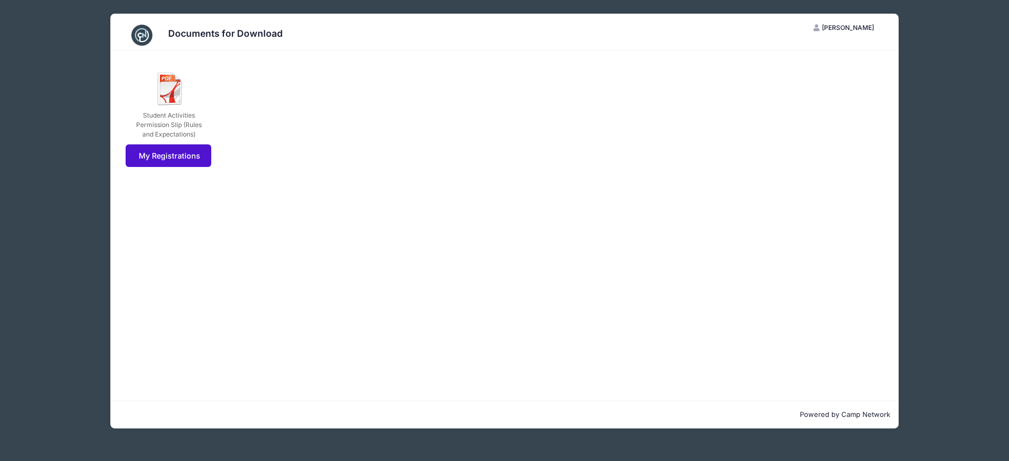
click at [157, 167] on link "My Registrations" at bounding box center [169, 155] width 86 height 23
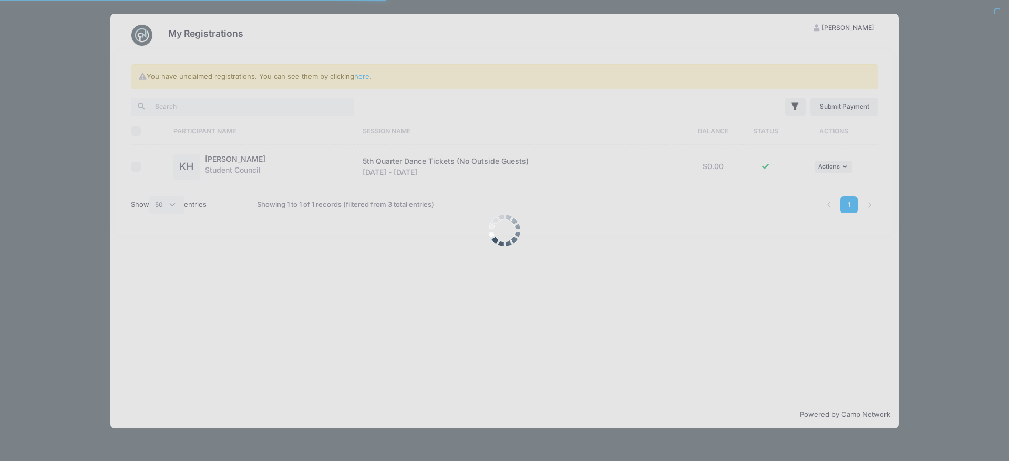
select select "50"
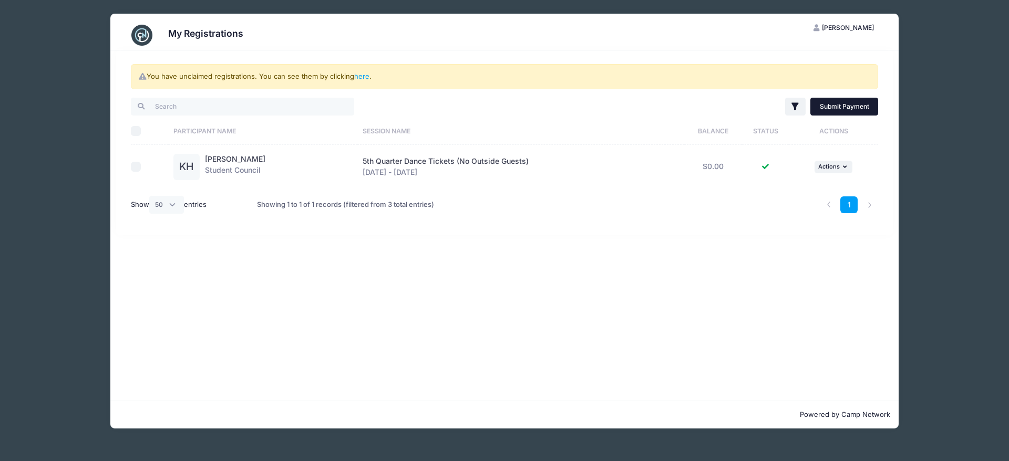
click at [858, 107] on link "Submit Payment" at bounding box center [844, 107] width 68 height 18
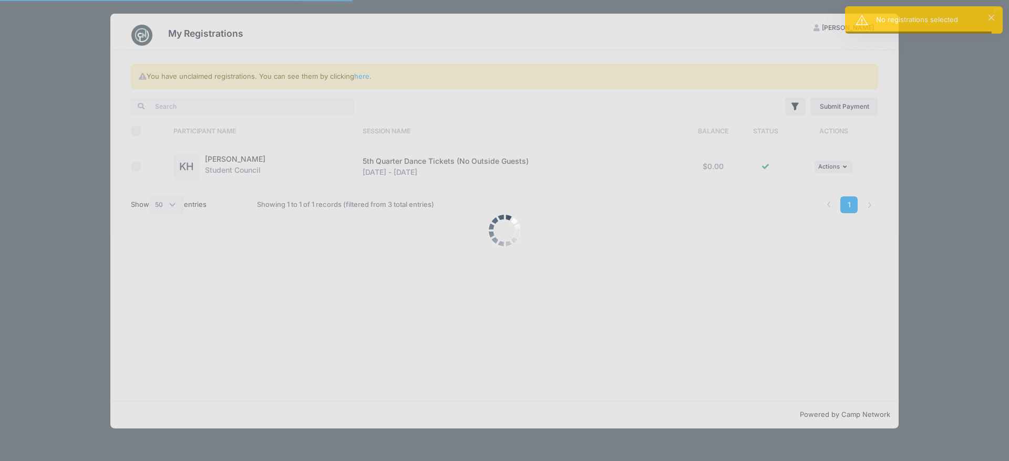
select select "50"
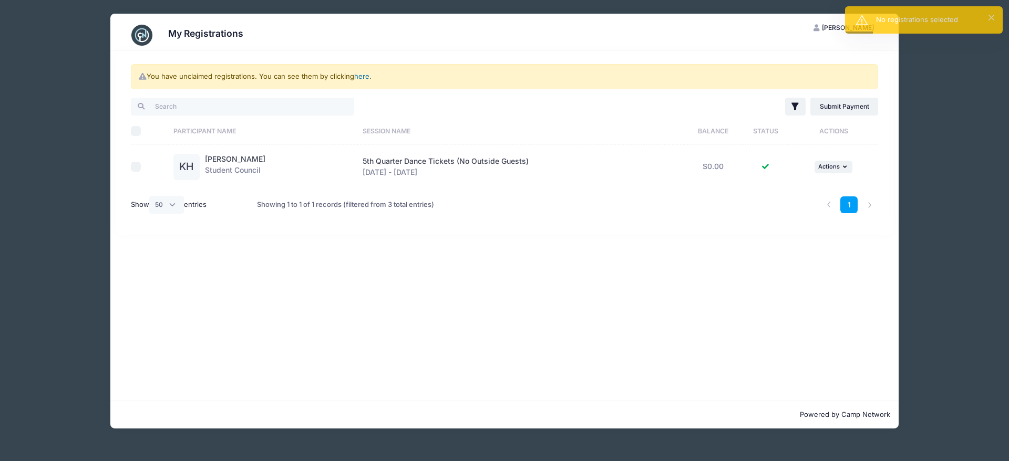
click at [369, 77] on link "here" at bounding box center [361, 76] width 15 height 8
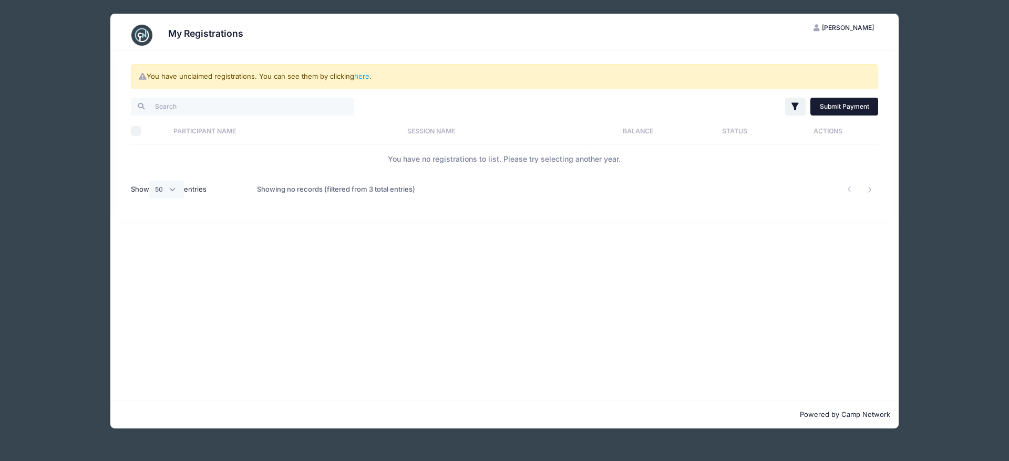
click at [825, 111] on link "Submit Payment" at bounding box center [844, 107] width 68 height 18
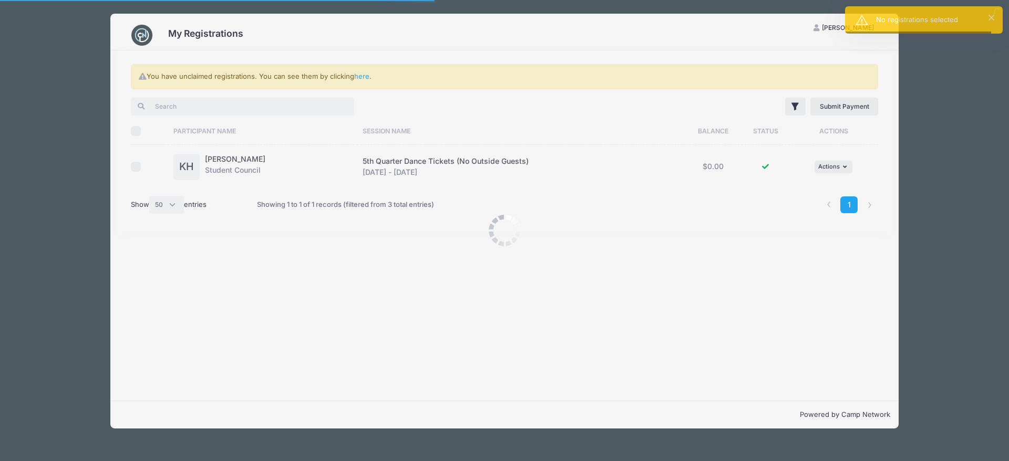
select select "50"
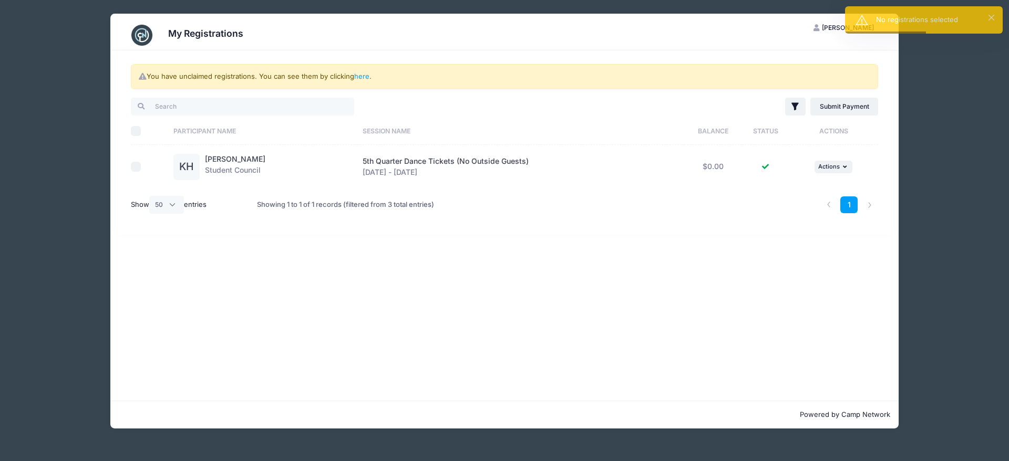
click at [137, 171] on input "checkbox" at bounding box center [136, 167] width 11 height 11
checkbox input "true"
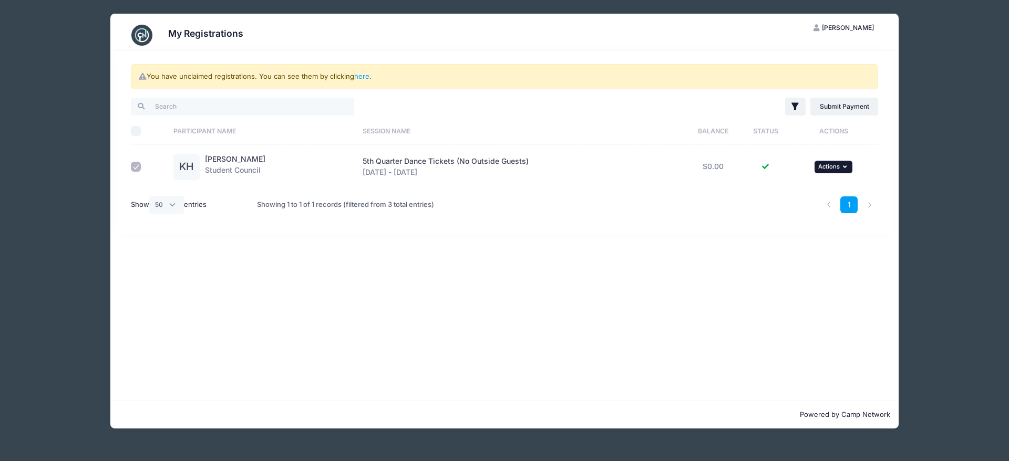
click at [837, 168] on span "Actions" at bounding box center [829, 166] width 22 height 7
click at [823, 194] on link "View Registration" at bounding box center [800, 196] width 95 height 20
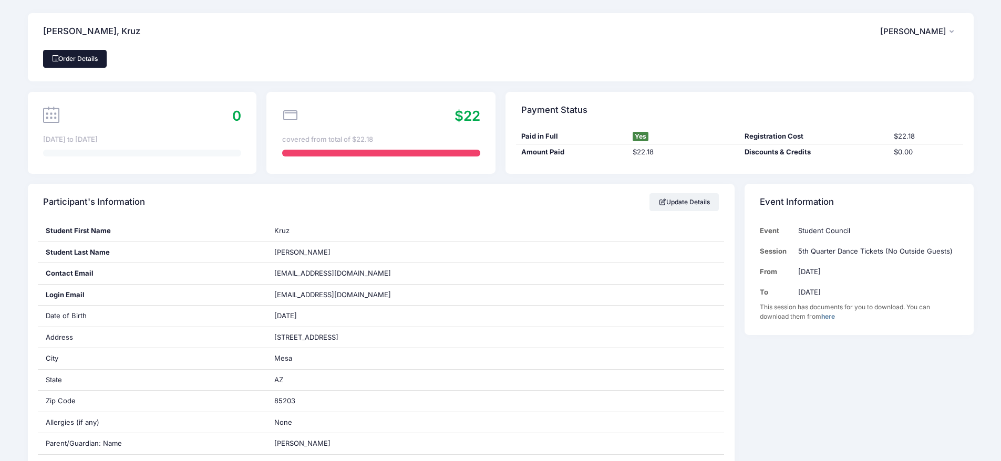
click at [58, 61] on span at bounding box center [55, 58] width 6 height 6
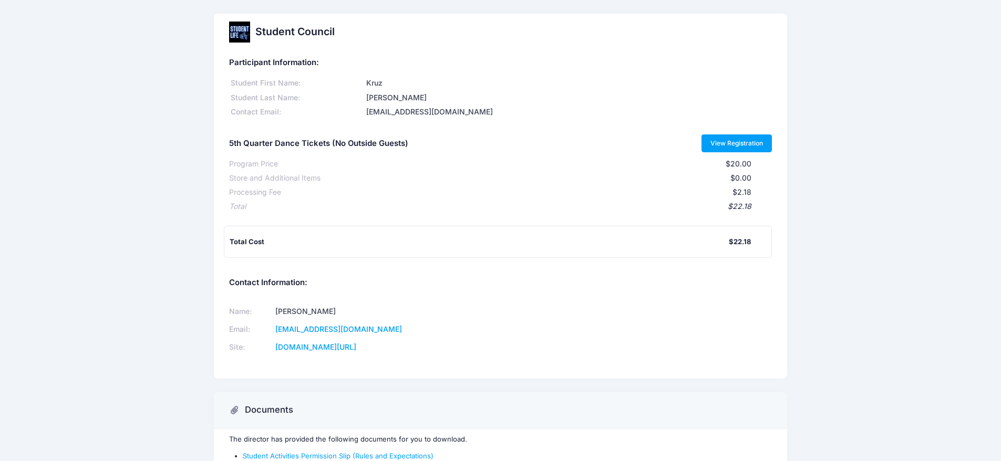
click at [744, 145] on link "View Registration" at bounding box center [736, 143] width 71 height 18
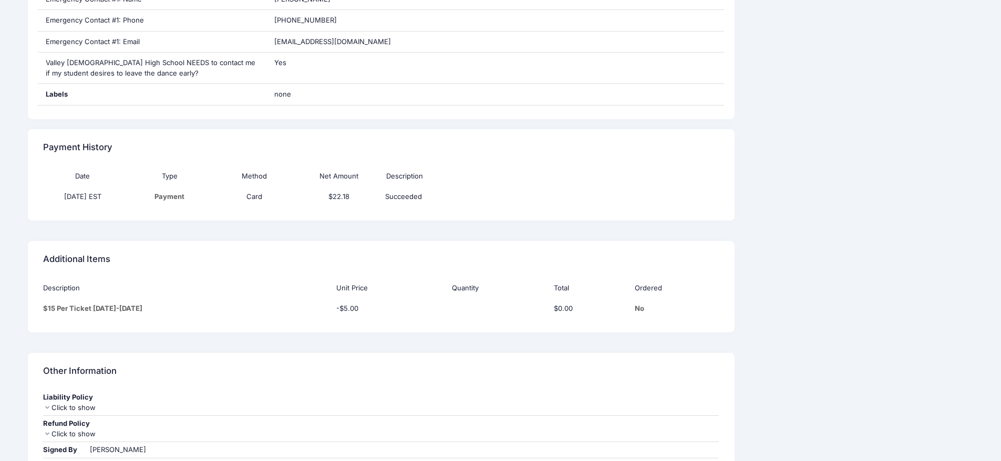
scroll to position [633, 0]
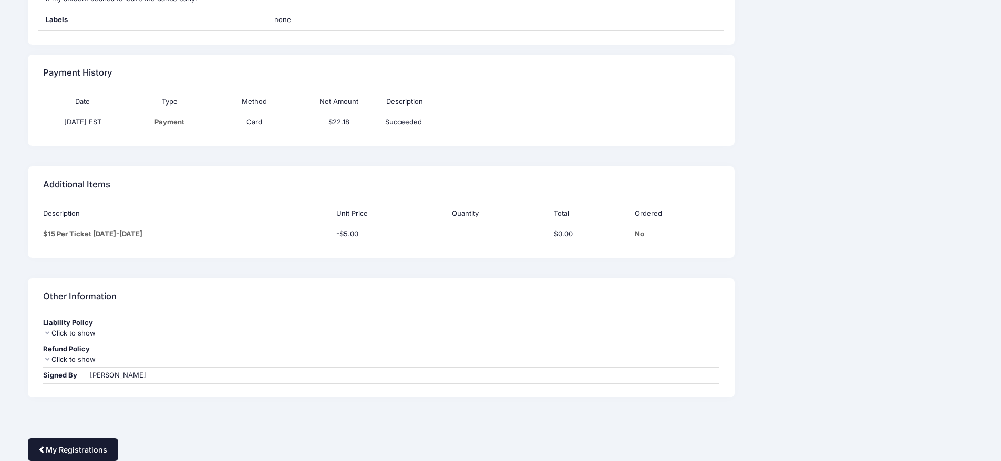
click at [101, 451] on link "My Registrations" at bounding box center [73, 450] width 90 height 23
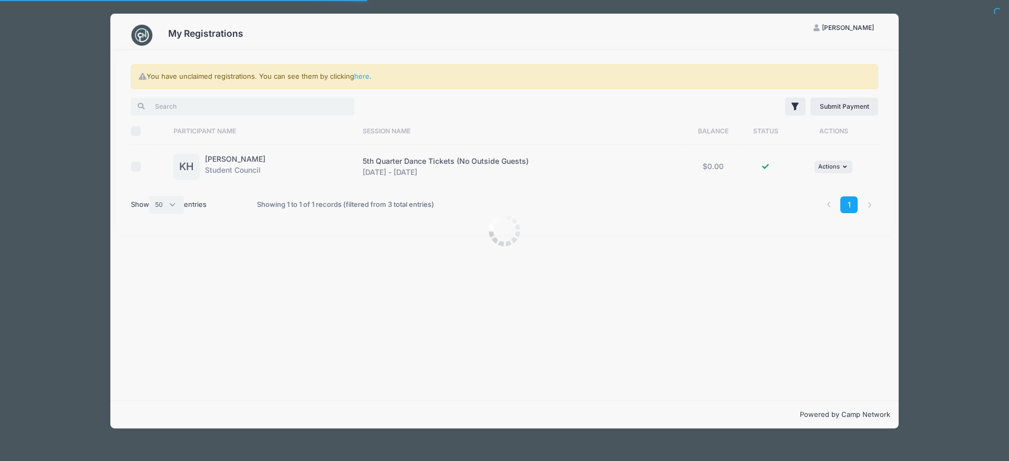
select select "50"
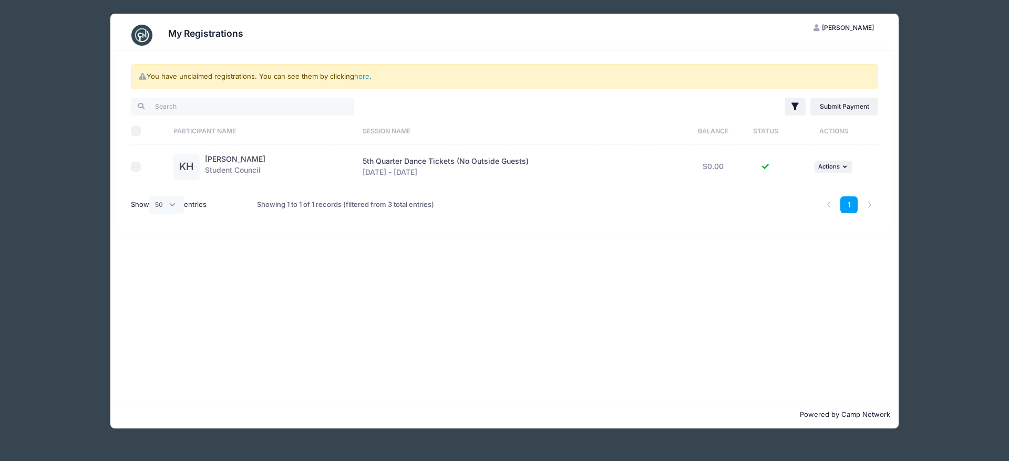
click at [134, 137] on input "Select All" at bounding box center [136, 131] width 11 height 11
checkbox input "true"
click at [234, 161] on link "Kruz Hernandez" at bounding box center [235, 158] width 60 height 9
